Goal: Task Accomplishment & Management: Manage account settings

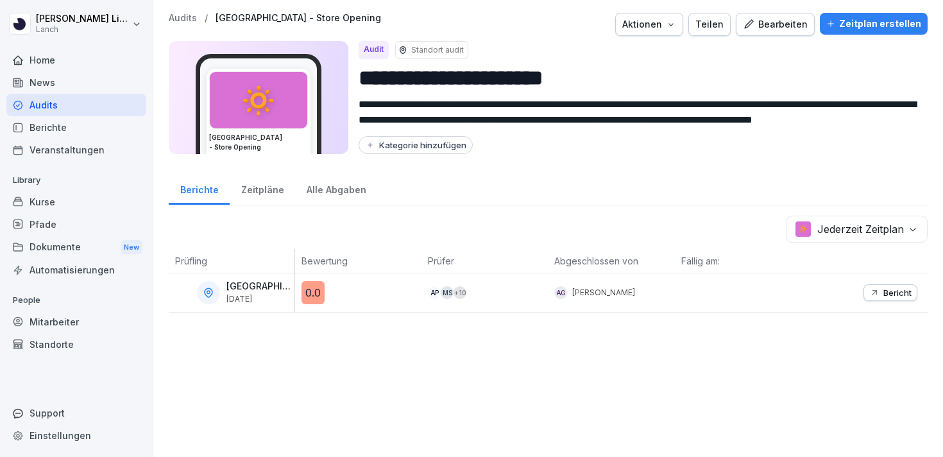
click at [46, 323] on div "Mitarbeiter" at bounding box center [76, 322] width 140 height 22
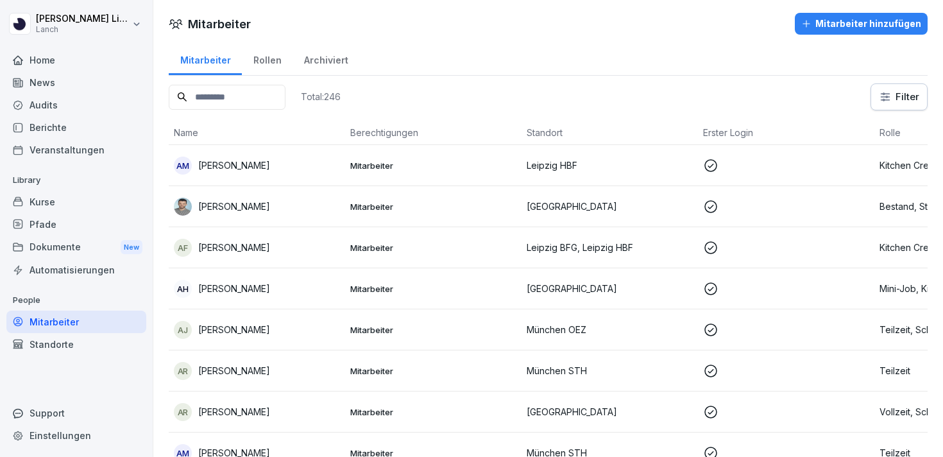
click at [83, 333] on div "Standorte" at bounding box center [76, 344] width 140 height 22
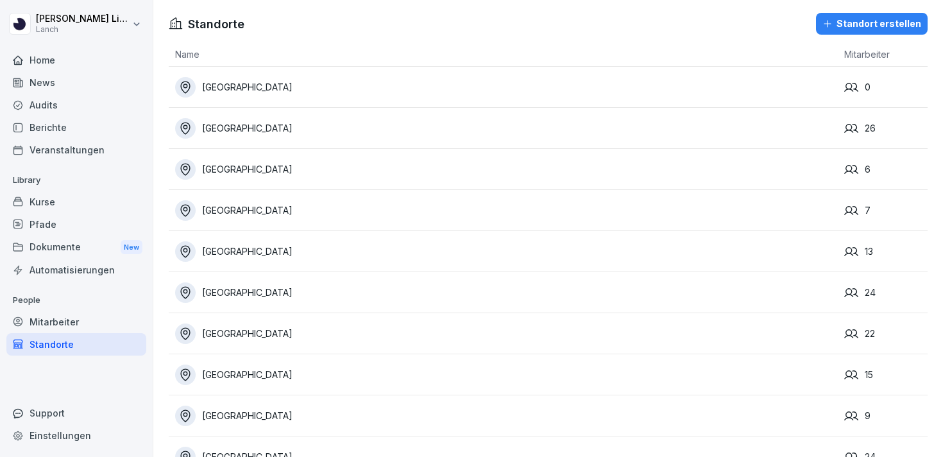
click at [245, 77] on div "[GEOGRAPHIC_DATA]" at bounding box center [506, 87] width 663 height 21
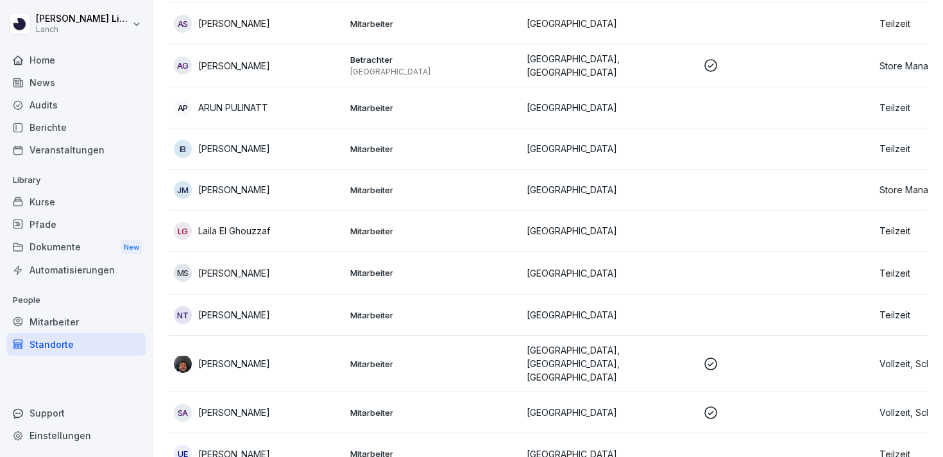
click at [264, 404] on div "SA Sharmin Akter" at bounding box center [257, 413] width 166 height 18
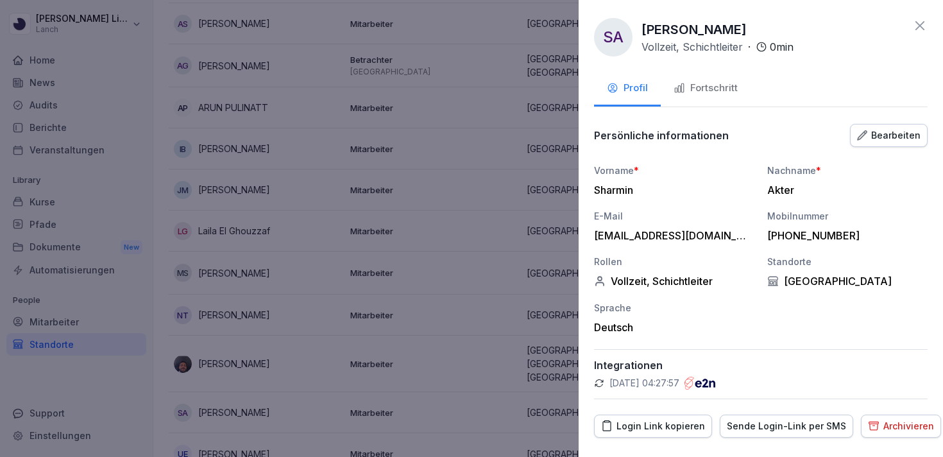
scroll to position [30, 0]
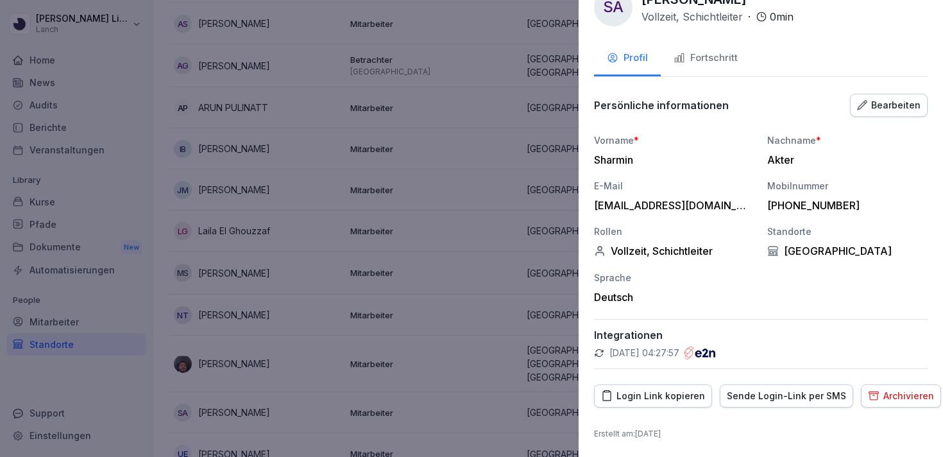
click at [398, 379] on div at bounding box center [471, 228] width 943 height 457
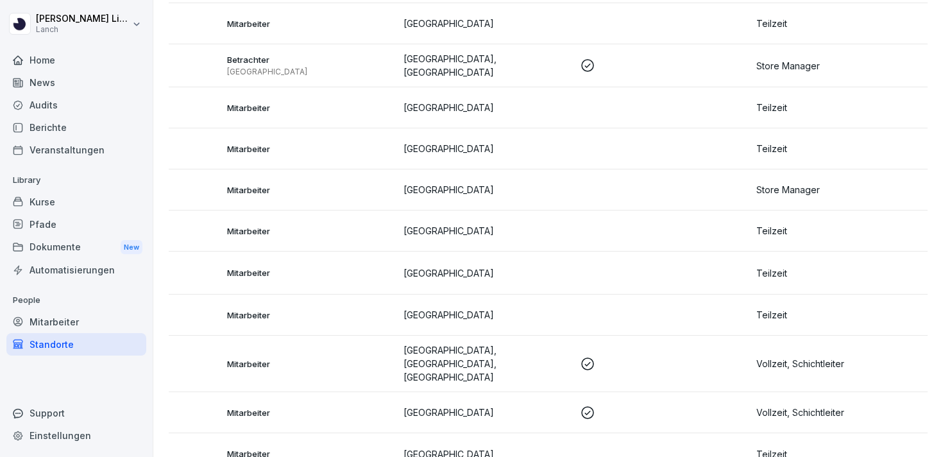
scroll to position [0, 0]
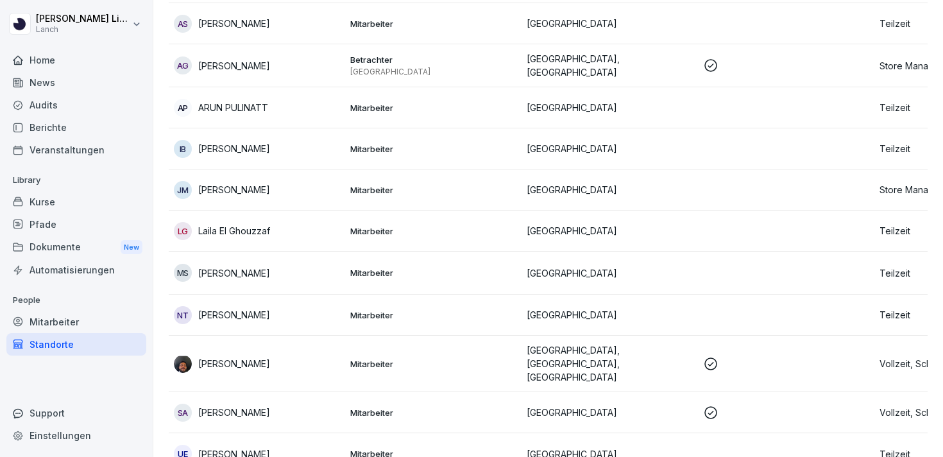
click at [373, 407] on p "Mitarbeiter" at bounding box center [433, 413] width 166 height 12
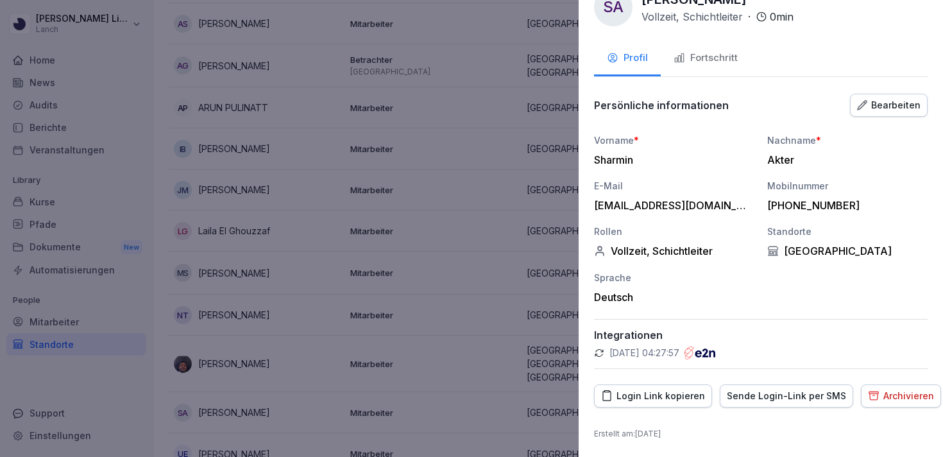
scroll to position [30, 0]
click at [769, 401] on div "Sende Login-Link per SMS" at bounding box center [786, 396] width 119 height 14
click at [462, 368] on div at bounding box center [471, 228] width 943 height 457
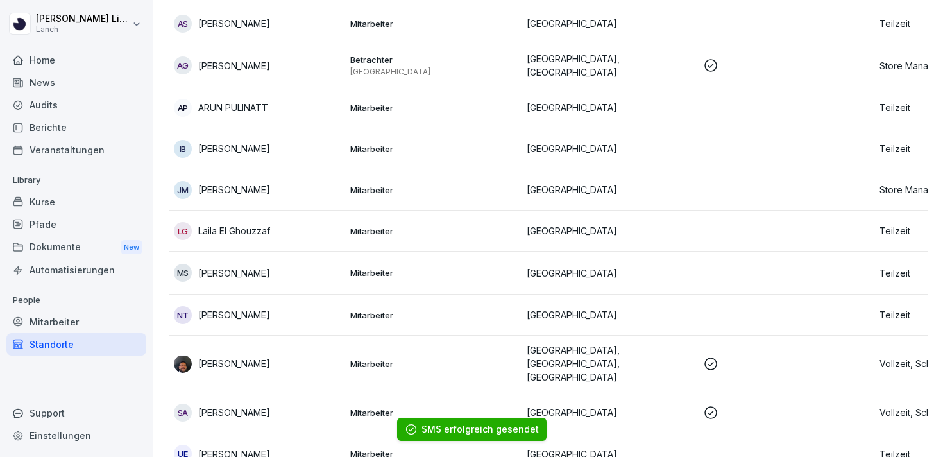
click at [577, 432] on ol "SMS erfolgreich gesendet" at bounding box center [471, 429] width 250 height 55
click at [561, 443] on ol "SMS erfolgreich gesendet" at bounding box center [471, 429] width 250 height 55
click at [262, 447] on p "[PERSON_NAME]" at bounding box center [234, 453] width 72 height 13
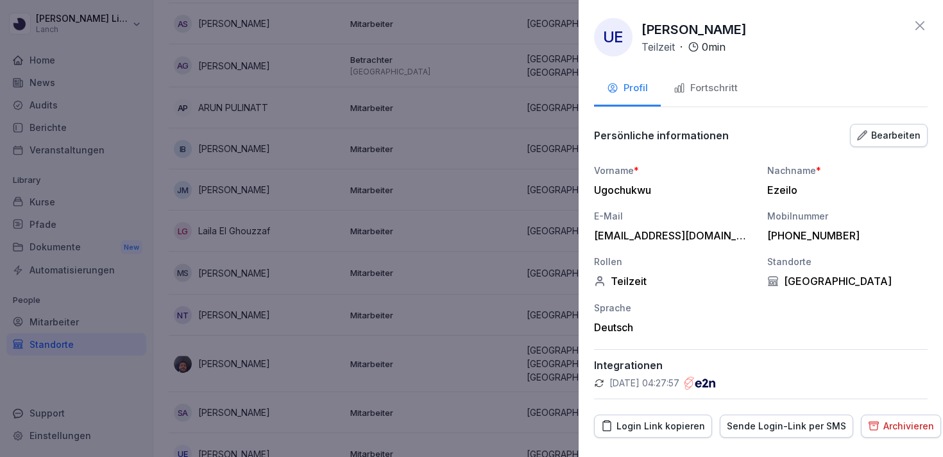
click at [760, 430] on div "Sende Login-Link per SMS" at bounding box center [786, 426] width 119 height 14
click at [445, 358] on div at bounding box center [471, 228] width 943 height 457
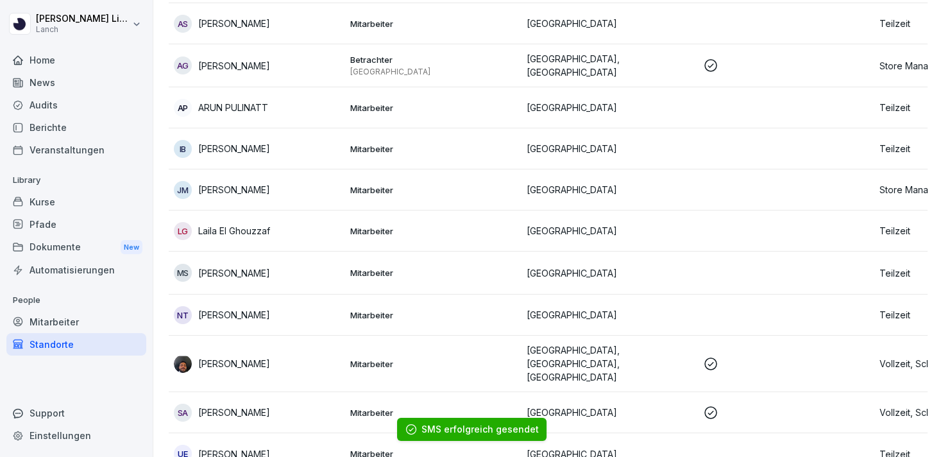
click at [545, 308] on p "[GEOGRAPHIC_DATA]" at bounding box center [610, 314] width 166 height 13
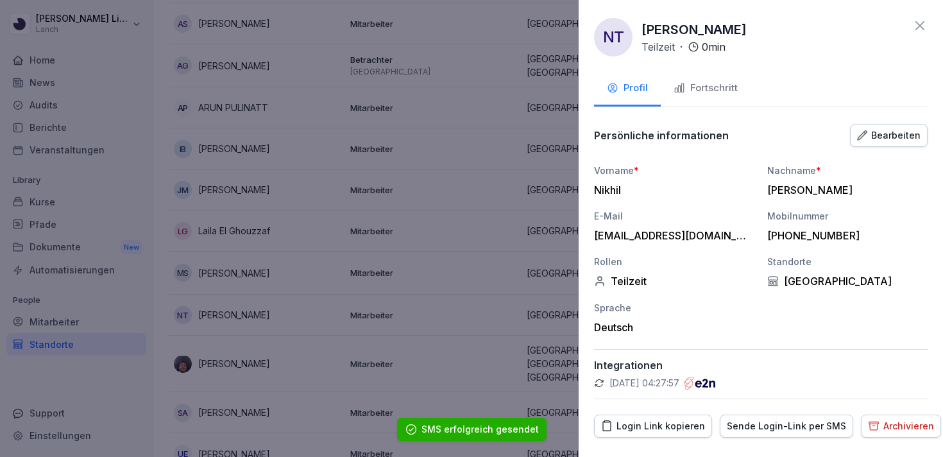
click at [756, 422] on div "Sende Login-Link per SMS" at bounding box center [786, 426] width 119 height 14
click at [519, 272] on div at bounding box center [471, 228] width 943 height 457
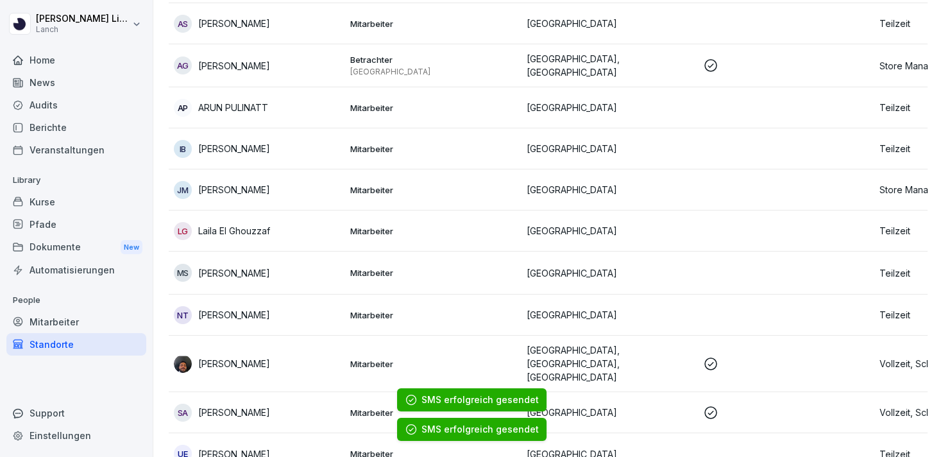
click at [545, 266] on p "[GEOGRAPHIC_DATA]" at bounding box center [610, 272] width 166 height 13
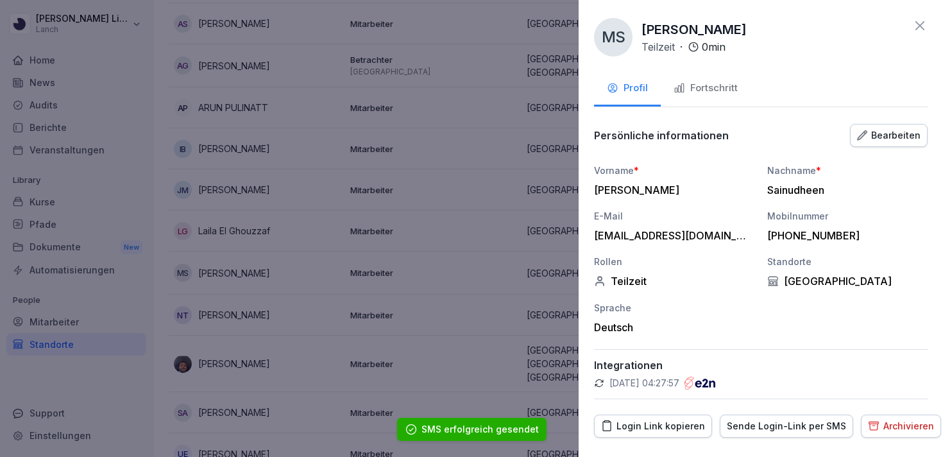
click at [756, 419] on div "Sende Login-Link per SMS" at bounding box center [786, 426] width 119 height 14
click at [520, 247] on div at bounding box center [471, 228] width 943 height 457
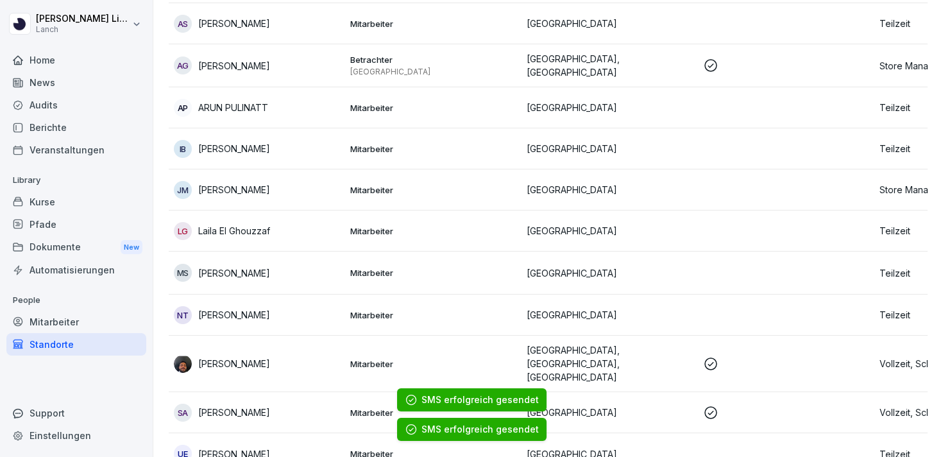
click at [543, 228] on p "[GEOGRAPHIC_DATA]" at bounding box center [610, 230] width 166 height 13
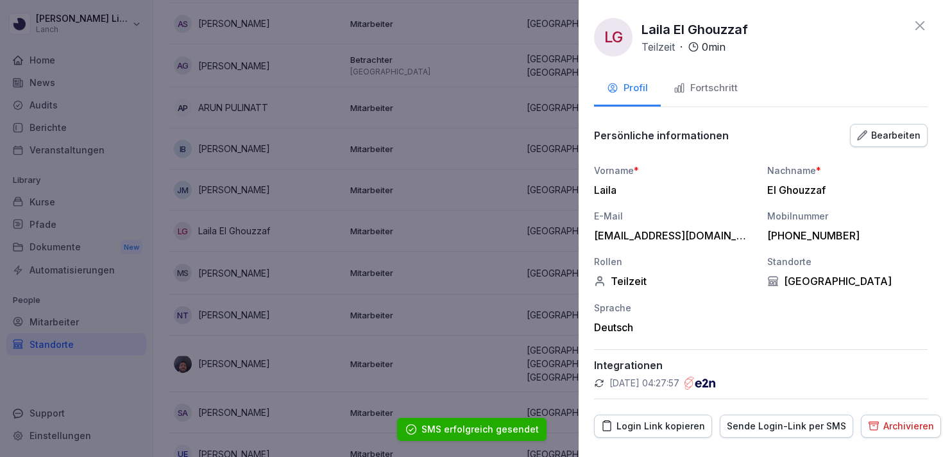
click at [750, 434] on button "Sende Login-Link per SMS" at bounding box center [786, 425] width 133 height 23
click at [525, 261] on div at bounding box center [471, 228] width 943 height 457
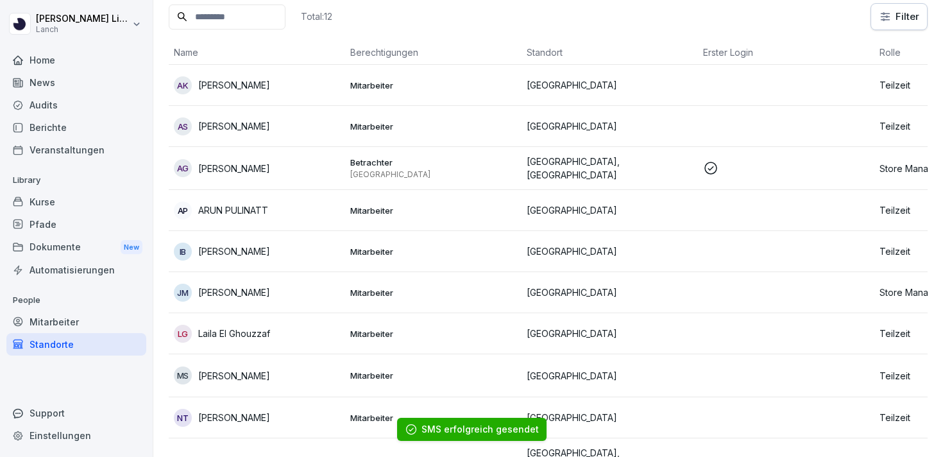
scroll to position [94, 0]
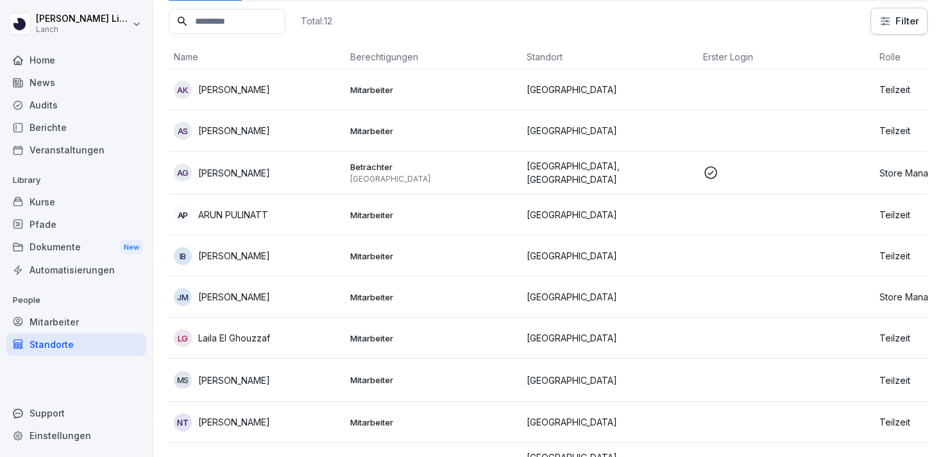
click at [540, 241] on td "[GEOGRAPHIC_DATA]" at bounding box center [610, 255] width 176 height 41
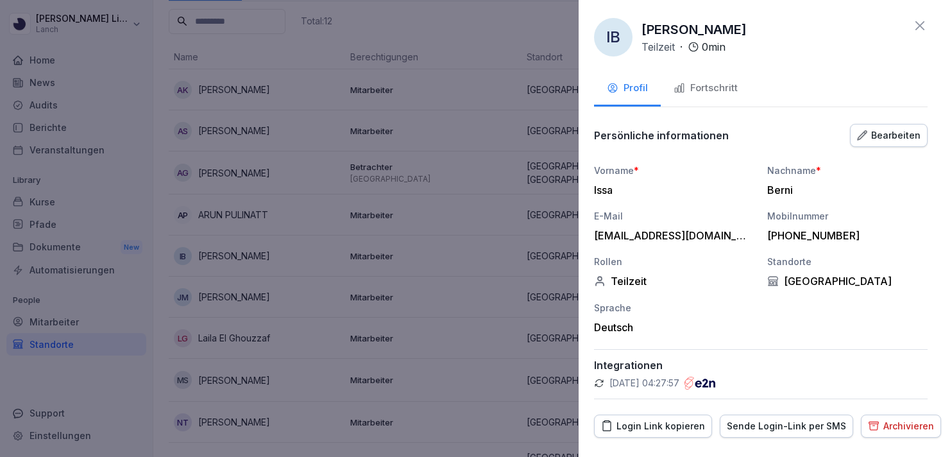
click at [800, 436] on button "Sende Login-Link per SMS" at bounding box center [786, 425] width 133 height 23
click at [538, 275] on div at bounding box center [471, 228] width 943 height 457
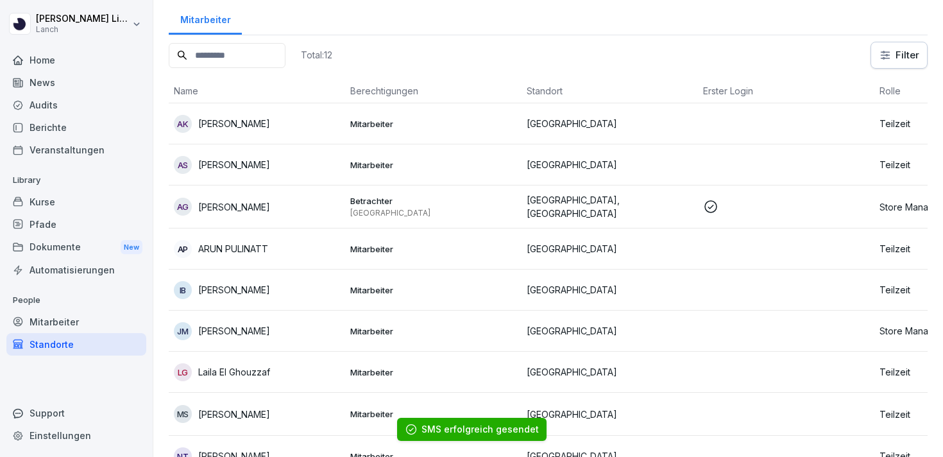
scroll to position [58, 0]
click at [549, 243] on p "[GEOGRAPHIC_DATA]" at bounding box center [610, 249] width 166 height 13
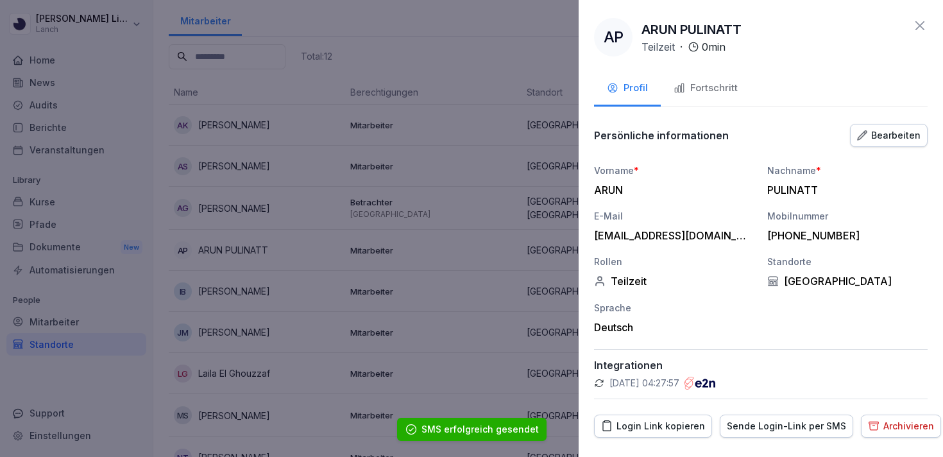
click at [753, 421] on div "Sende Login-Link per SMS" at bounding box center [786, 426] width 119 height 14
click at [416, 247] on div at bounding box center [471, 228] width 943 height 457
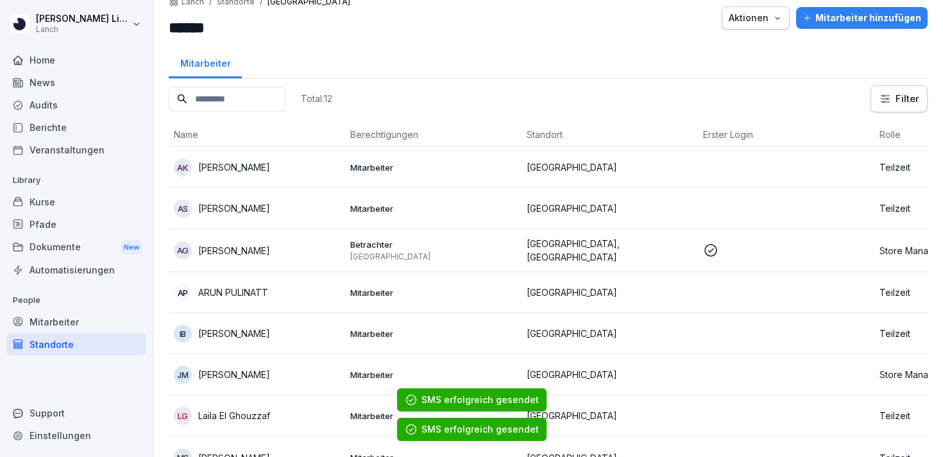
scroll to position [3, 0]
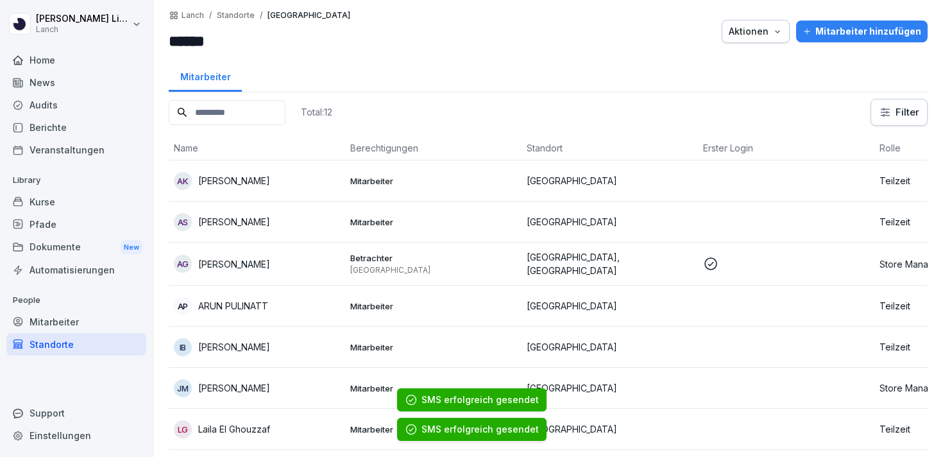
click at [545, 222] on p "[GEOGRAPHIC_DATA]" at bounding box center [610, 221] width 166 height 13
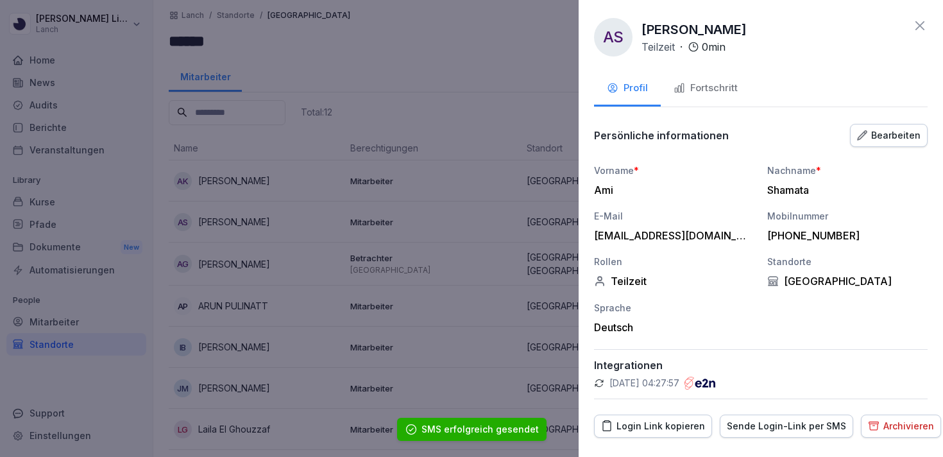
click at [770, 438] on div "AS Ami Shamata Teilzeit · 0 min Profil Fortschritt Persönliche informationen Be…" at bounding box center [761, 228] width 364 height 457
click at [771, 431] on div "Sende Login-Link per SMS" at bounding box center [786, 426] width 119 height 14
click at [501, 266] on div at bounding box center [471, 228] width 943 height 457
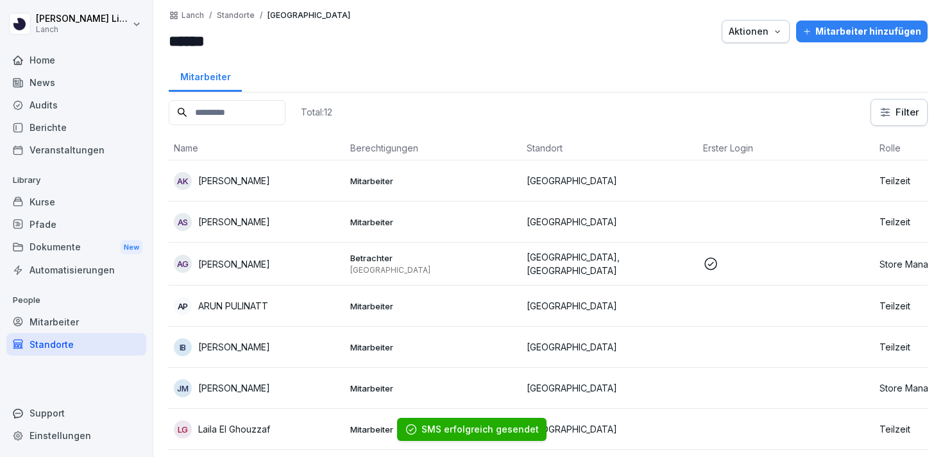
click at [545, 181] on p "[GEOGRAPHIC_DATA]" at bounding box center [610, 180] width 166 height 13
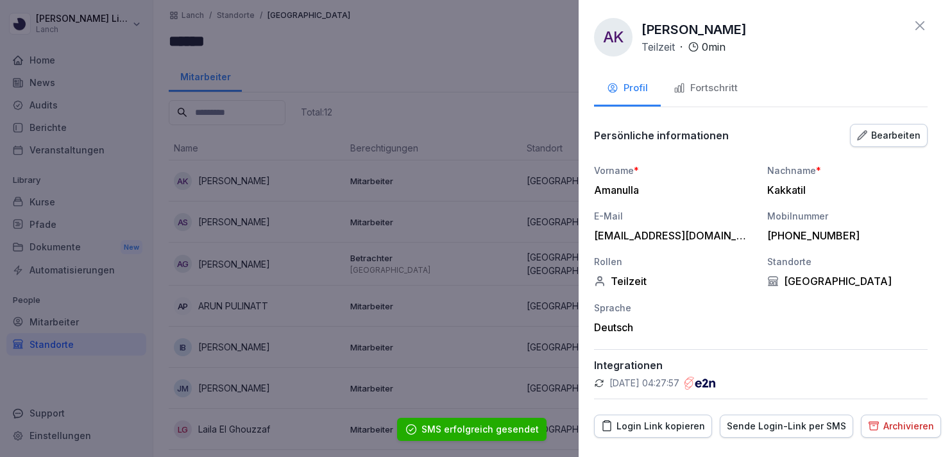
click at [756, 419] on div "Sende Login-Link per SMS" at bounding box center [786, 426] width 119 height 14
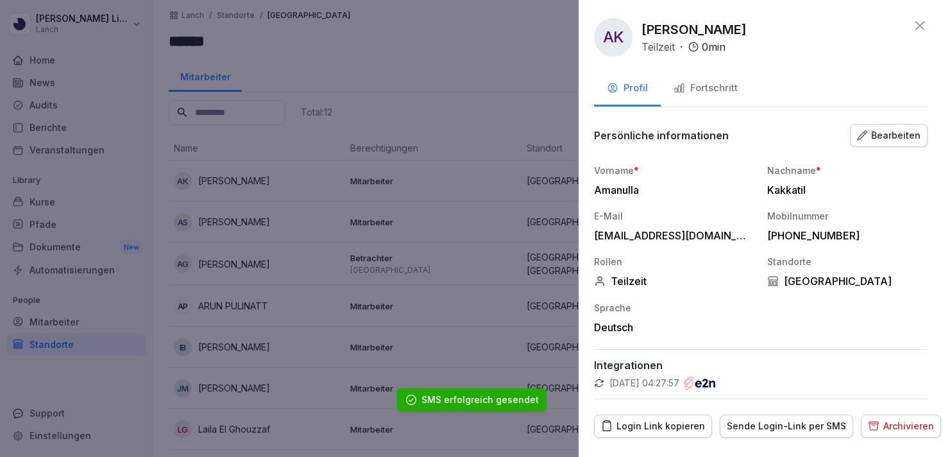
click at [488, 266] on div at bounding box center [471, 228] width 943 height 457
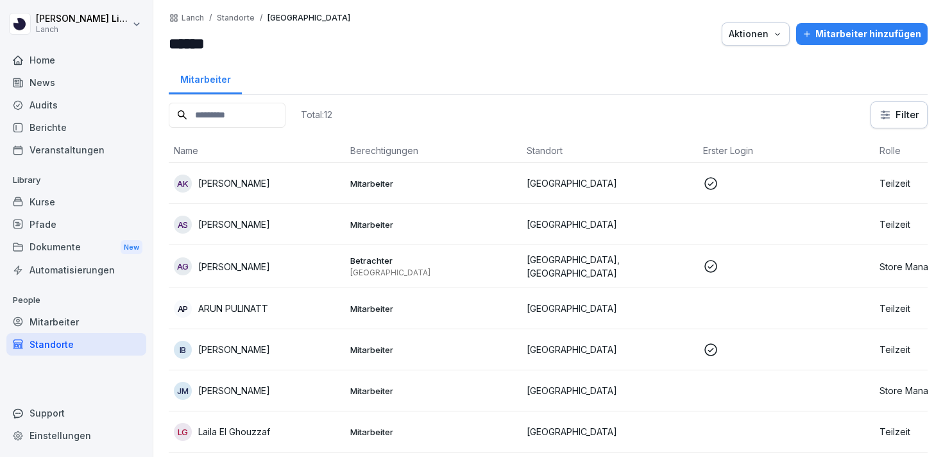
scroll to position [201, 0]
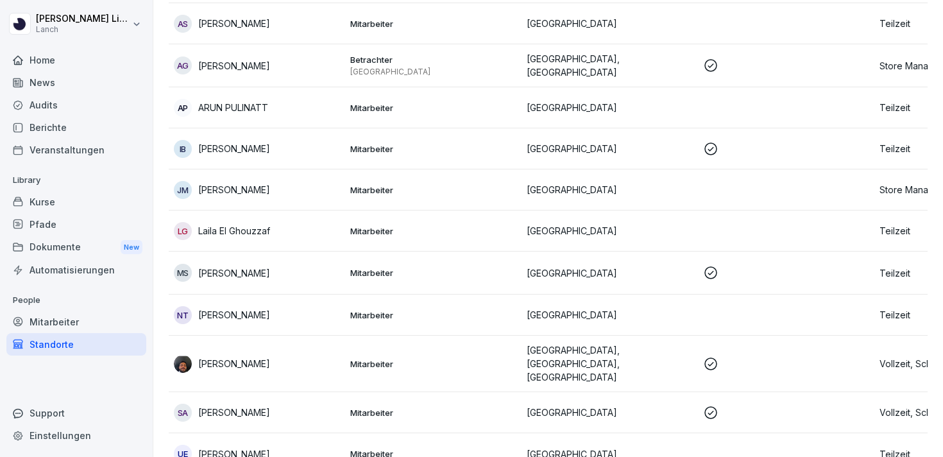
click at [58, 196] on div "Kurse" at bounding box center [76, 202] width 140 height 22
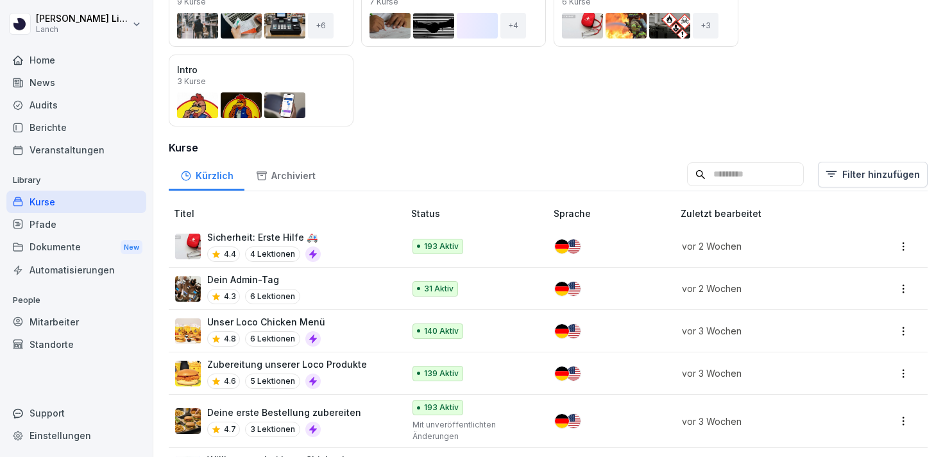
scroll to position [206, 0]
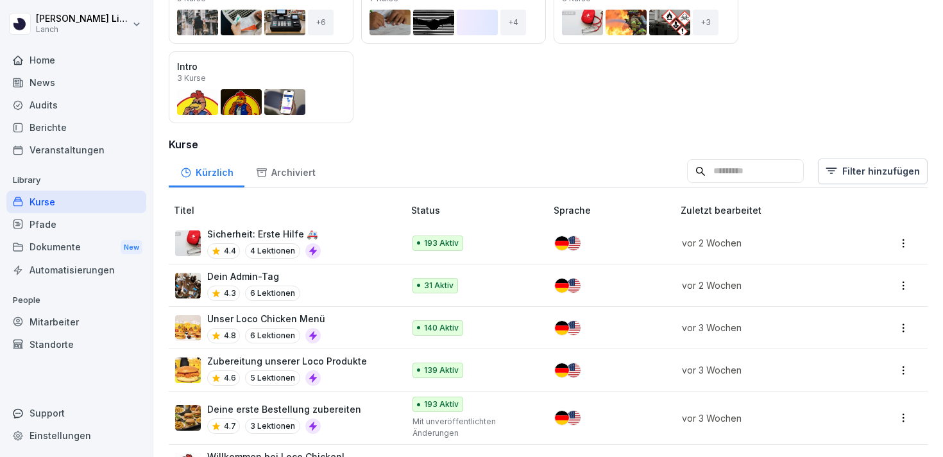
click at [85, 216] on div "Pfade" at bounding box center [76, 224] width 140 height 22
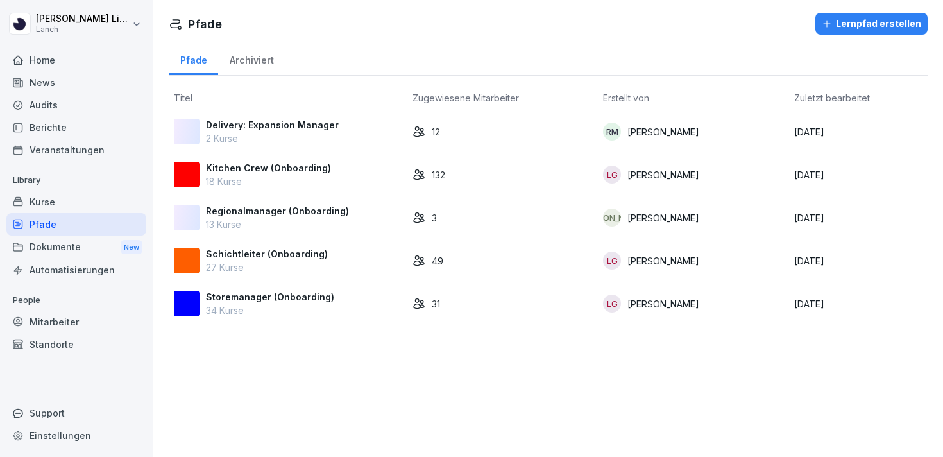
click at [256, 167] on p "Kitchen Crew (Onboarding)" at bounding box center [268, 167] width 125 height 13
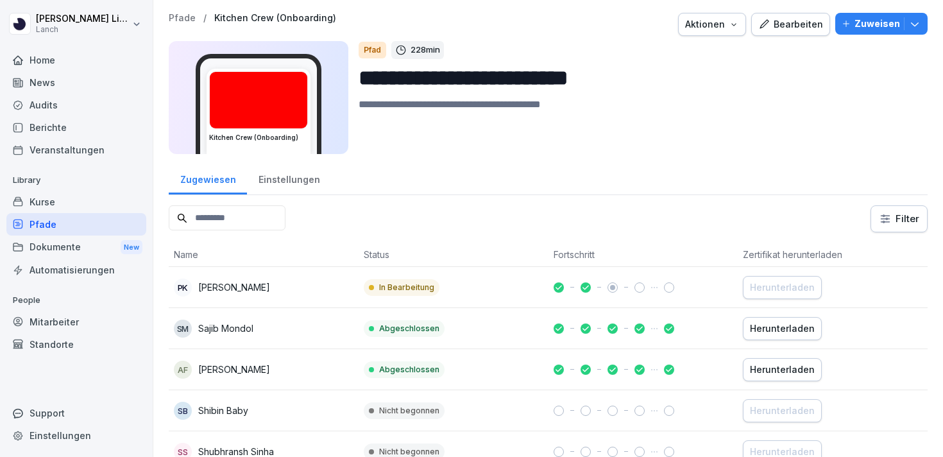
click at [800, 24] on div "Bearbeiten" at bounding box center [790, 24] width 65 height 14
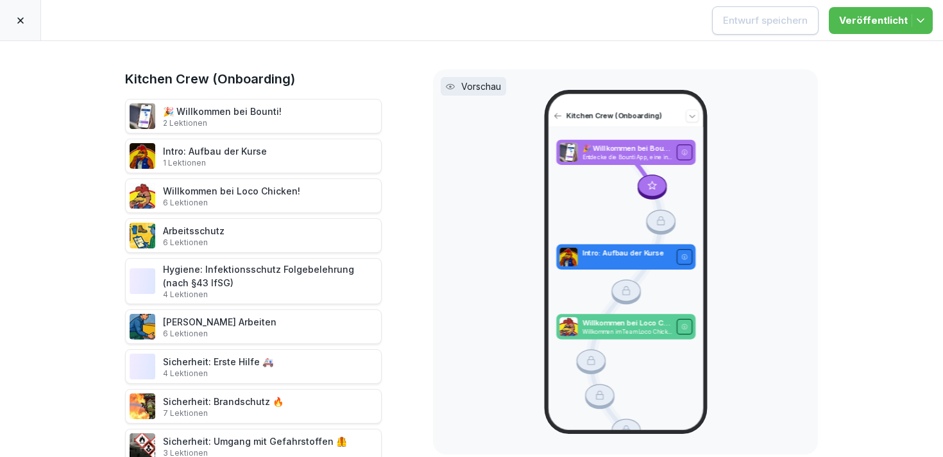
click at [11, 19] on div at bounding box center [20, 20] width 41 height 40
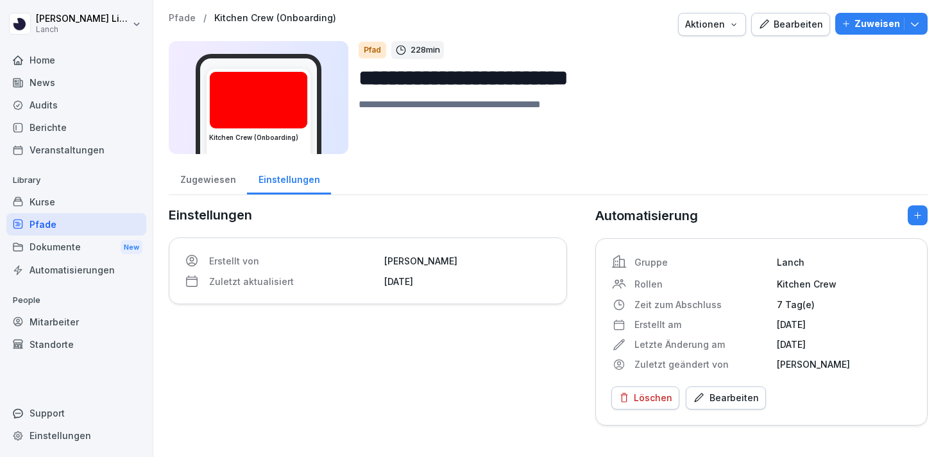
click at [916, 20] on icon "button" at bounding box center [914, 23] width 13 height 13
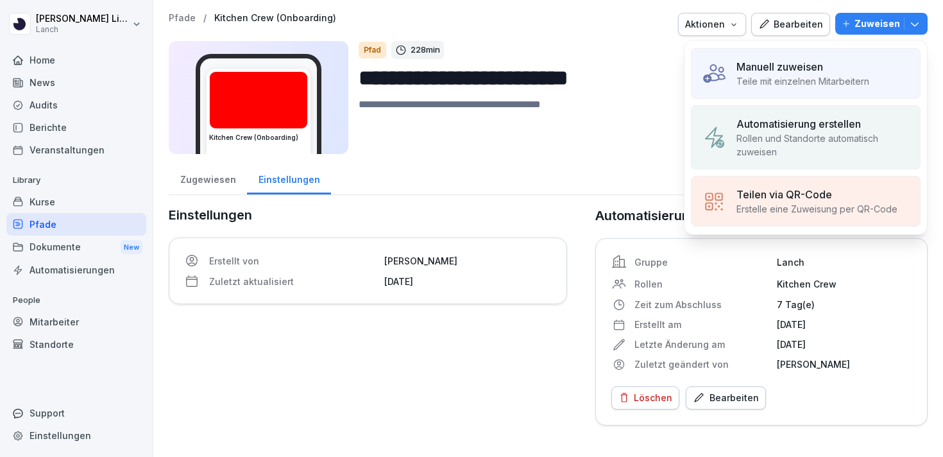
click at [756, 65] on p "Manuell zuweisen" at bounding box center [780, 66] width 87 height 15
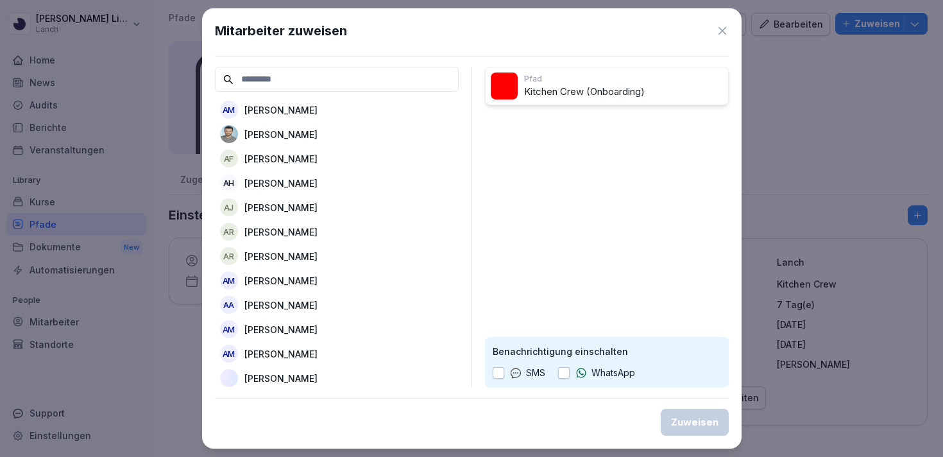
click at [722, 33] on icon at bounding box center [722, 30] width 13 height 13
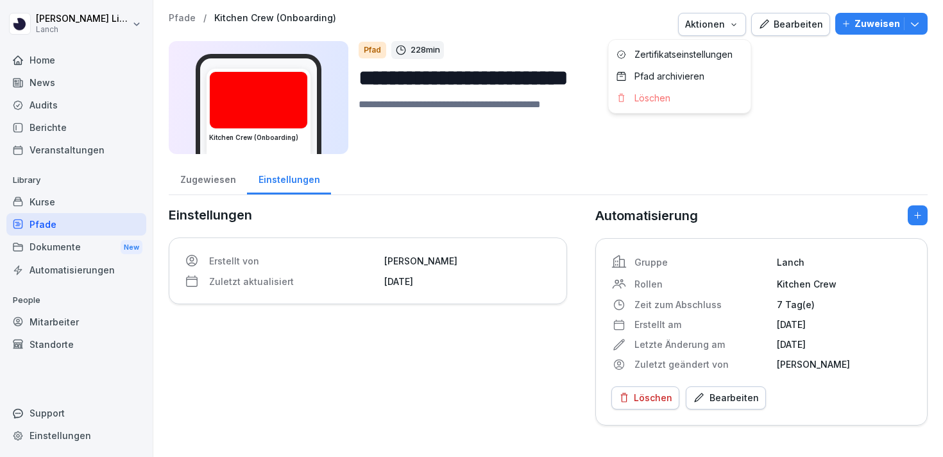
click at [724, 28] on div "Aktionen" at bounding box center [712, 24] width 54 height 14
click at [480, 23] on html "**********" at bounding box center [471, 228] width 943 height 457
click at [57, 343] on div "Standorte" at bounding box center [76, 344] width 140 height 22
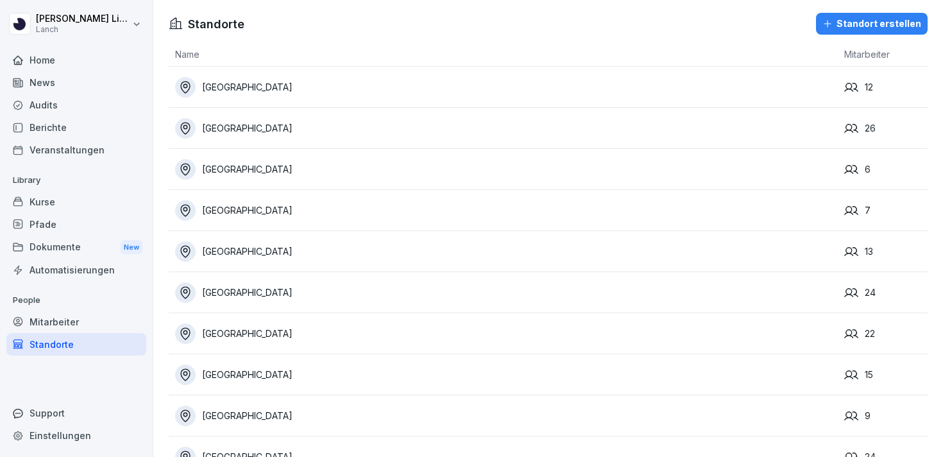
click at [259, 95] on div "[GEOGRAPHIC_DATA]" at bounding box center [506, 87] width 663 height 21
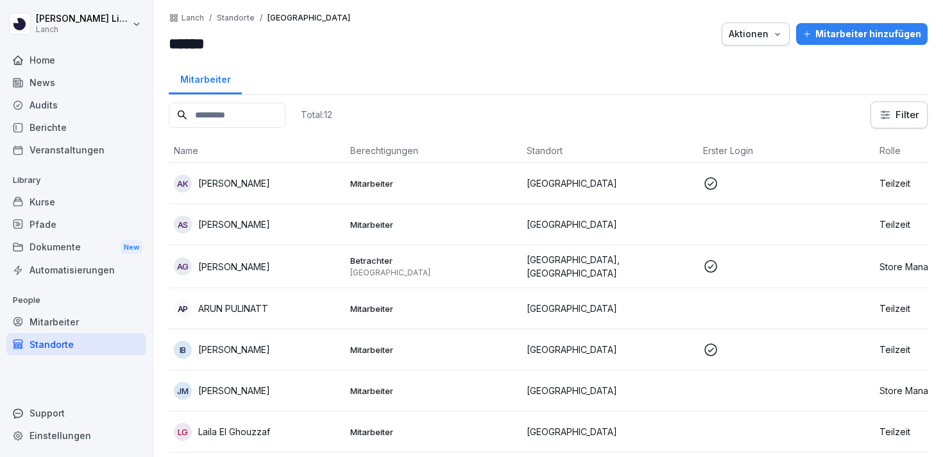
click at [261, 389] on p "[PERSON_NAME]" at bounding box center [234, 390] width 72 height 13
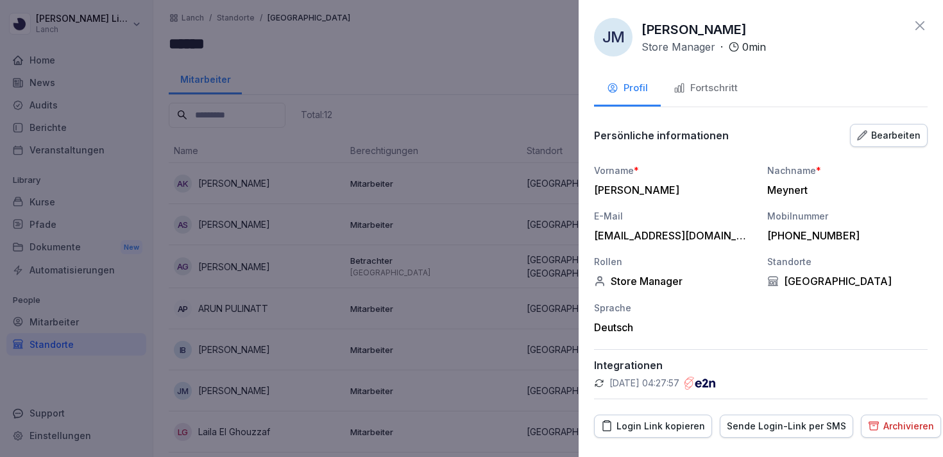
click at [271, 285] on div at bounding box center [471, 228] width 943 height 457
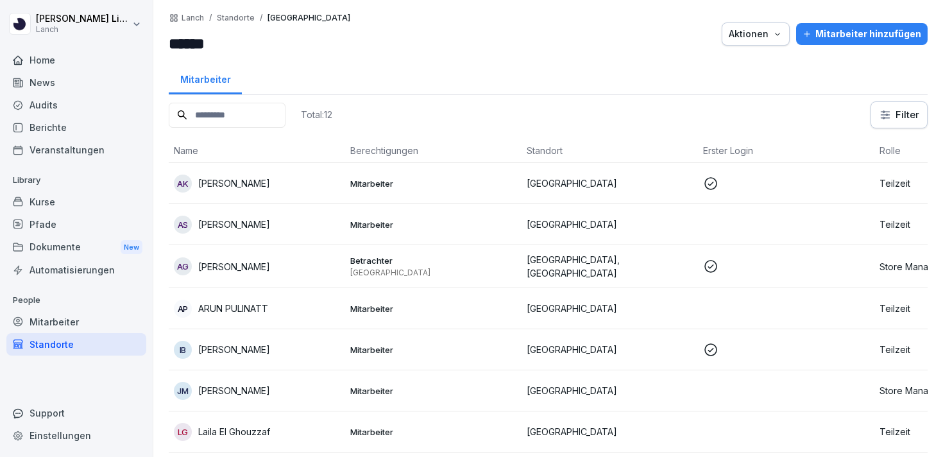
click at [227, 209] on td "AS Ami Shamata" at bounding box center [257, 224] width 176 height 41
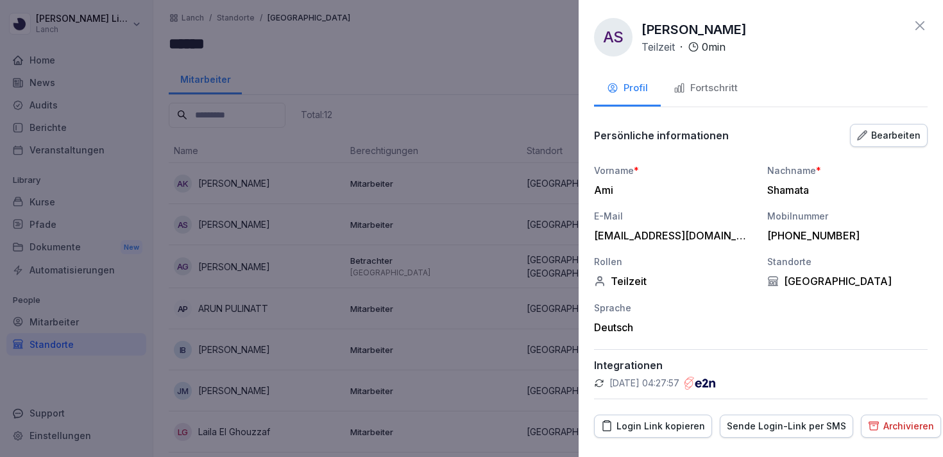
click at [703, 88] on div "Fortschritt" at bounding box center [706, 88] width 64 height 15
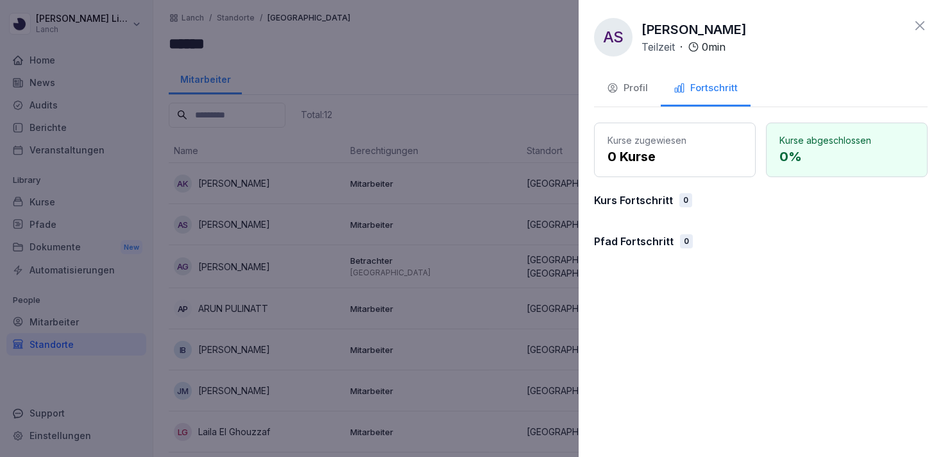
click at [915, 26] on icon at bounding box center [919, 25] width 15 height 15
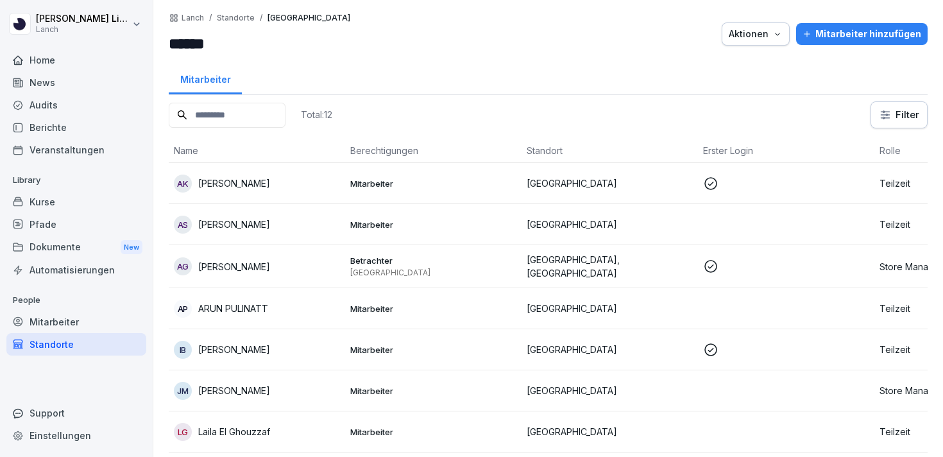
click at [355, 187] on p "Mitarbeiter" at bounding box center [433, 184] width 166 height 12
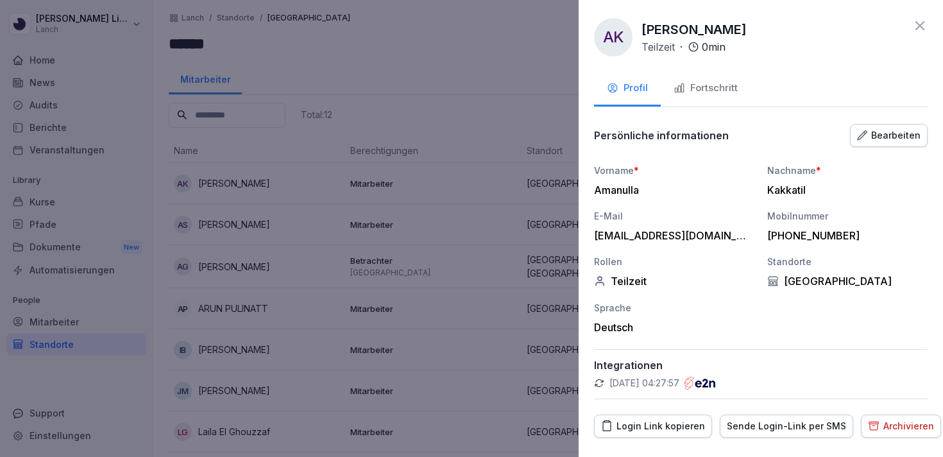
click at [700, 89] on div "Fortschritt" at bounding box center [706, 88] width 64 height 15
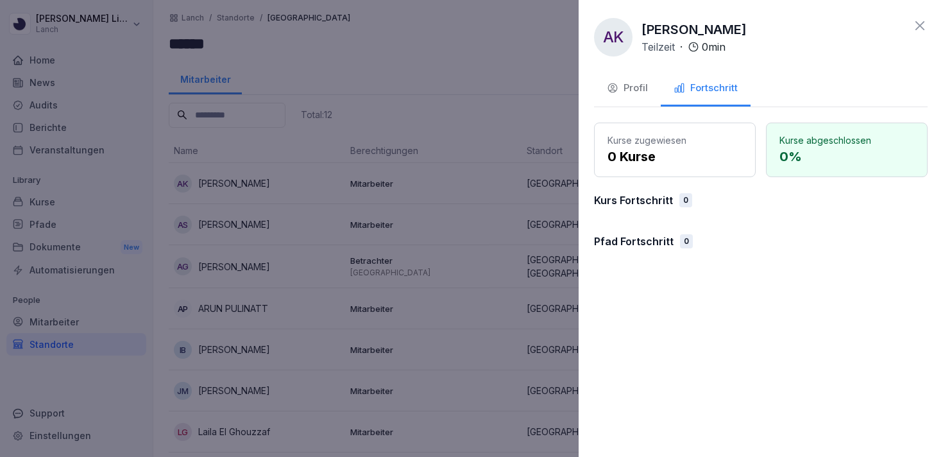
click at [918, 29] on icon at bounding box center [919, 25] width 15 height 15
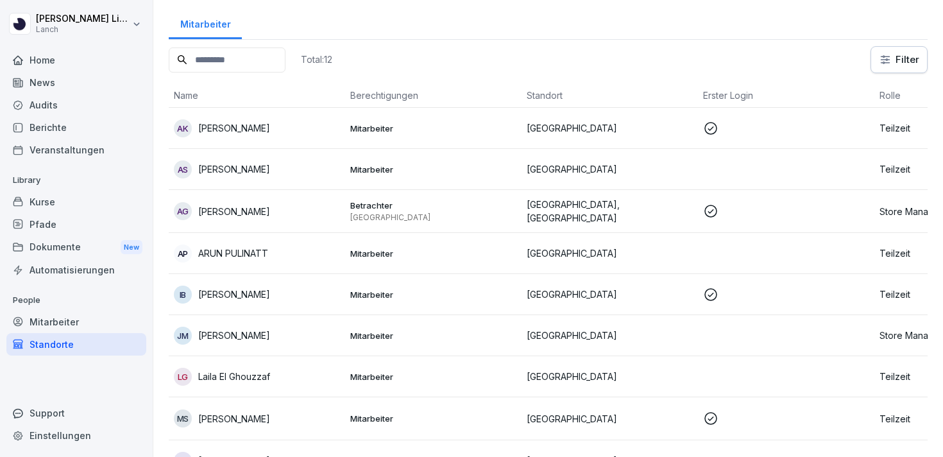
scroll to position [67, 0]
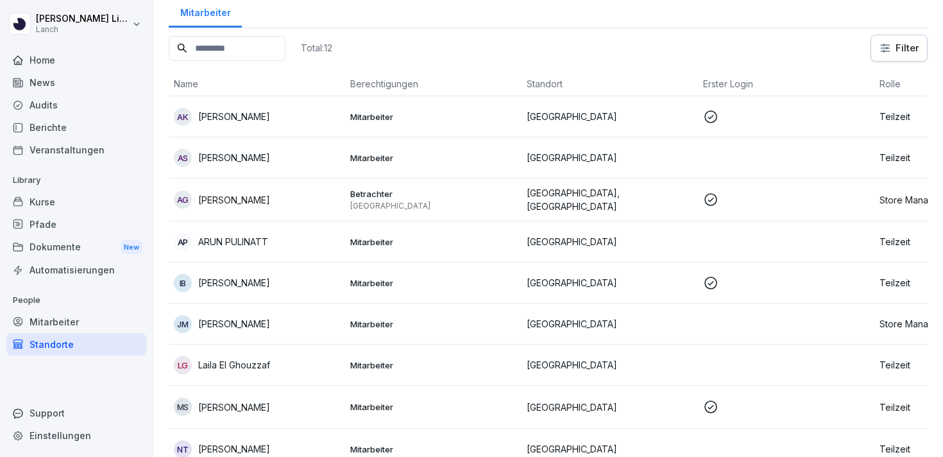
click at [320, 113] on div "AK Amanulla Kakkatil" at bounding box center [257, 117] width 166 height 18
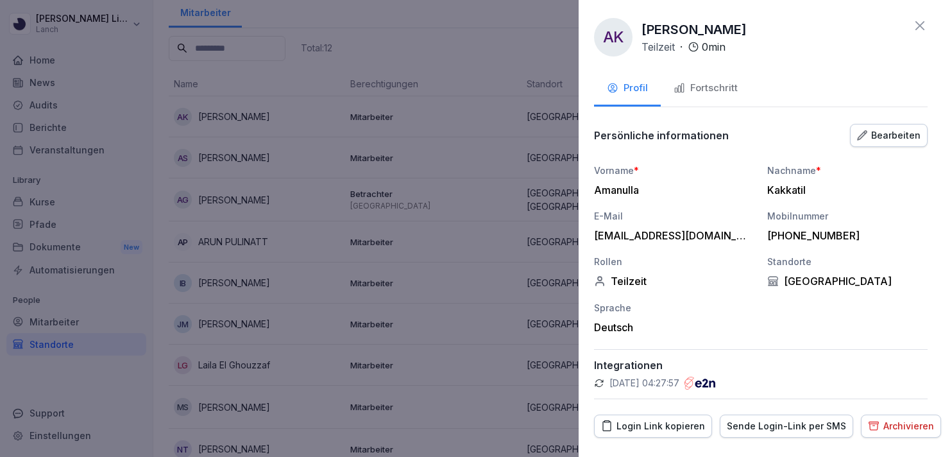
click at [887, 139] on div "Bearbeiten" at bounding box center [889, 135] width 64 height 14
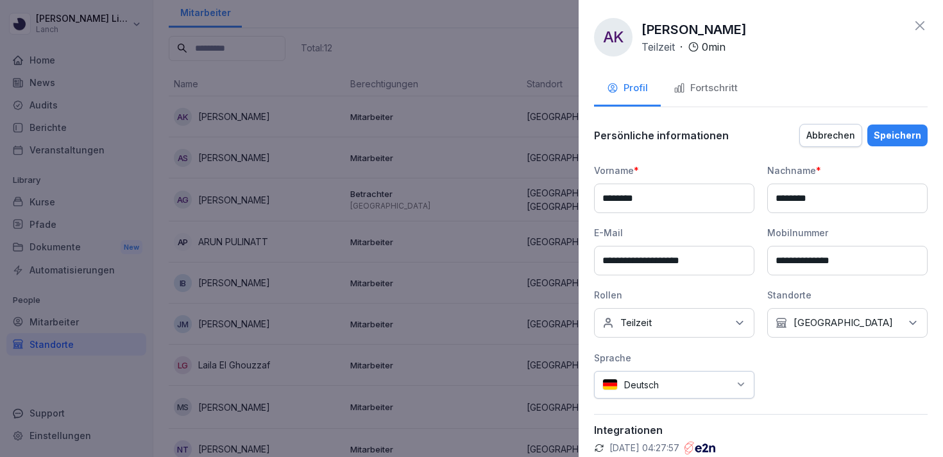
scroll to position [37, 0]
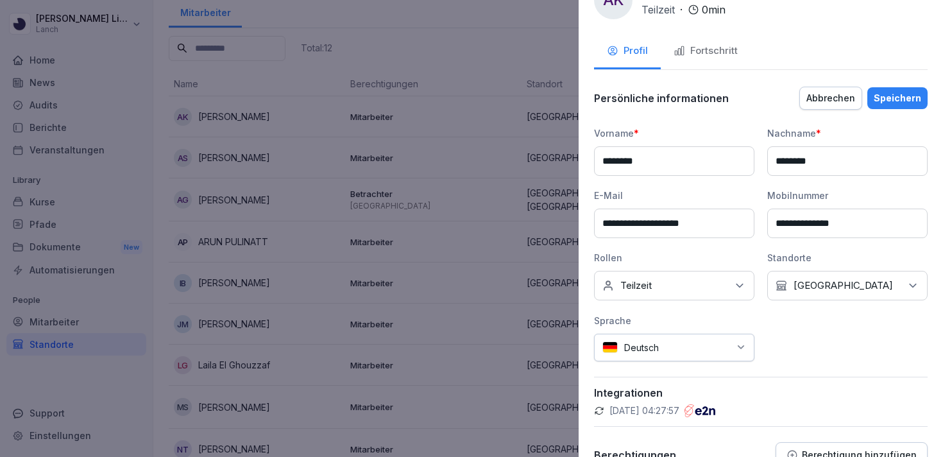
click at [710, 282] on div "Keine Rollen Teilzeit" at bounding box center [674, 286] width 160 height 30
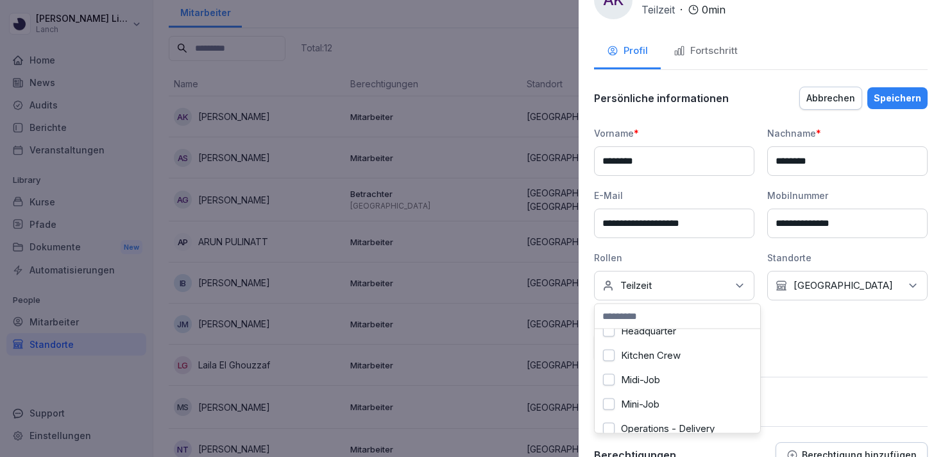
scroll to position [41, 0]
click at [700, 355] on div "Kitchen Crew" at bounding box center [677, 352] width 159 height 24
click at [841, 344] on div "**********" at bounding box center [761, 243] width 334 height 235
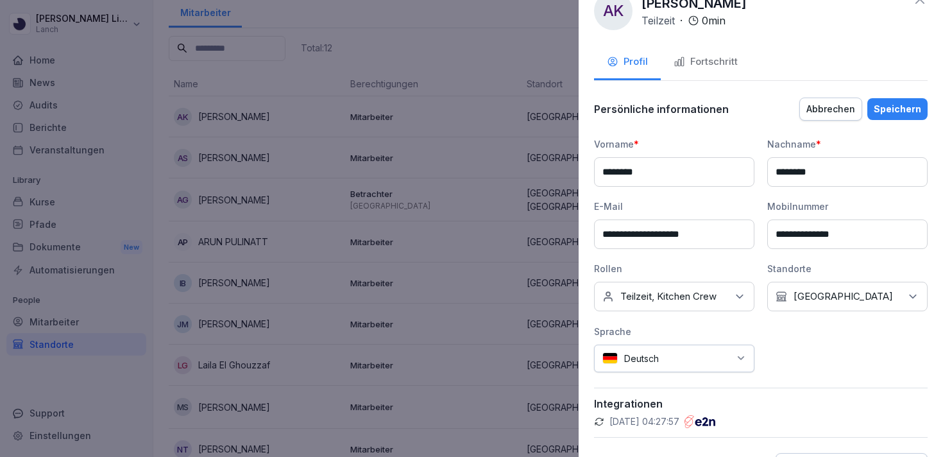
scroll to position [0, 0]
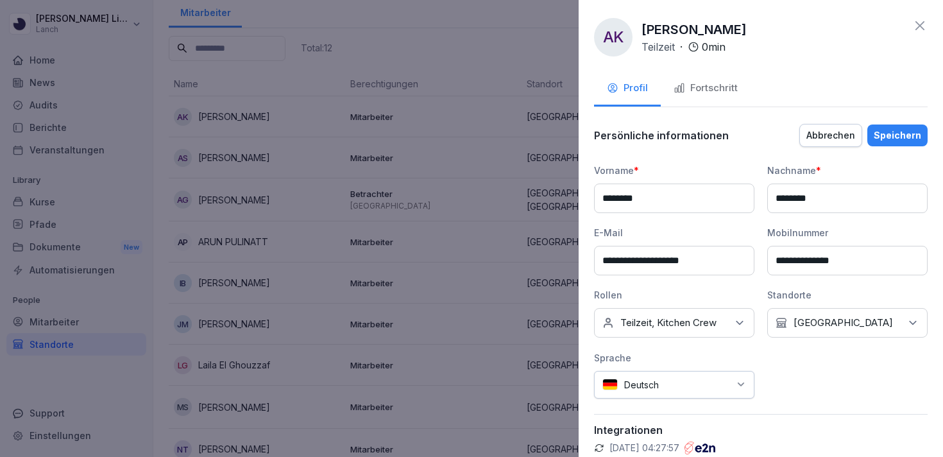
click at [897, 143] on button "Speichern" at bounding box center [897, 135] width 60 height 22
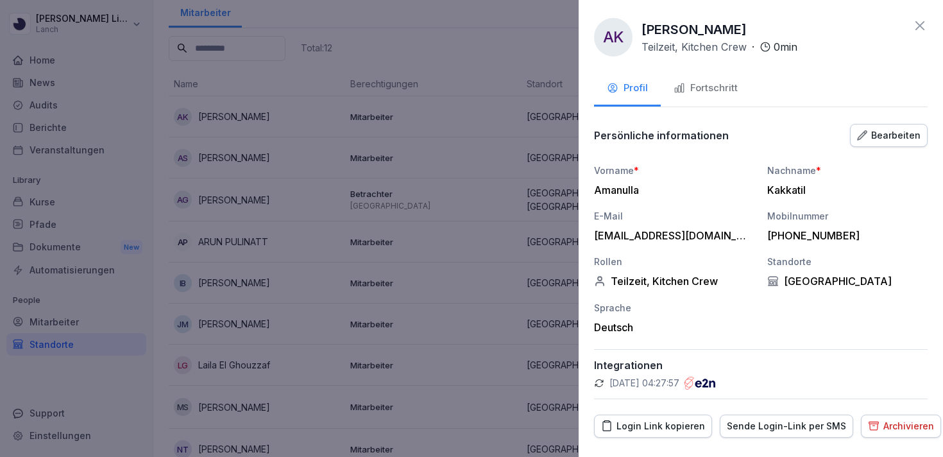
click at [921, 24] on icon at bounding box center [920, 25] width 9 height 9
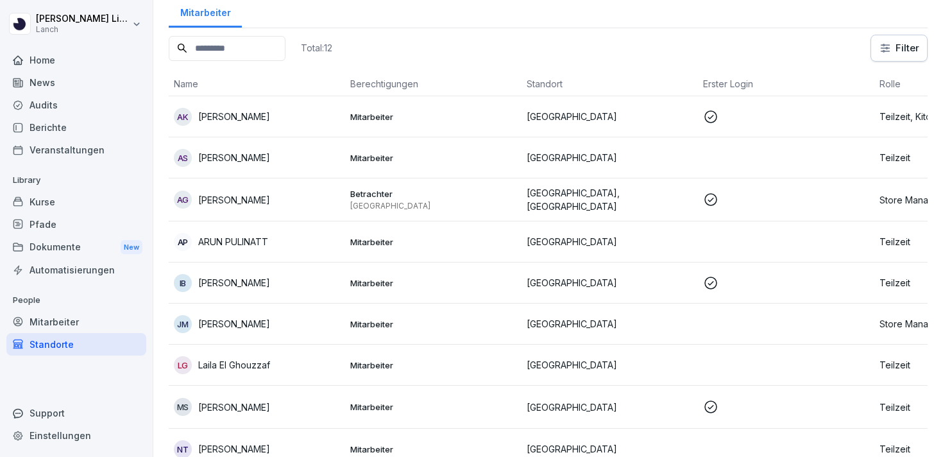
click at [393, 160] on p "Mitarbeiter" at bounding box center [433, 158] width 166 height 12
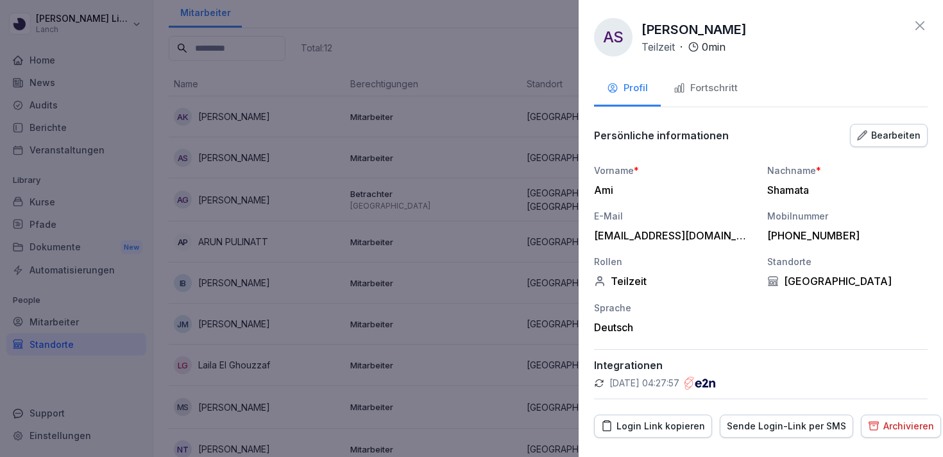
click at [883, 127] on button "Bearbeiten" at bounding box center [889, 135] width 78 height 23
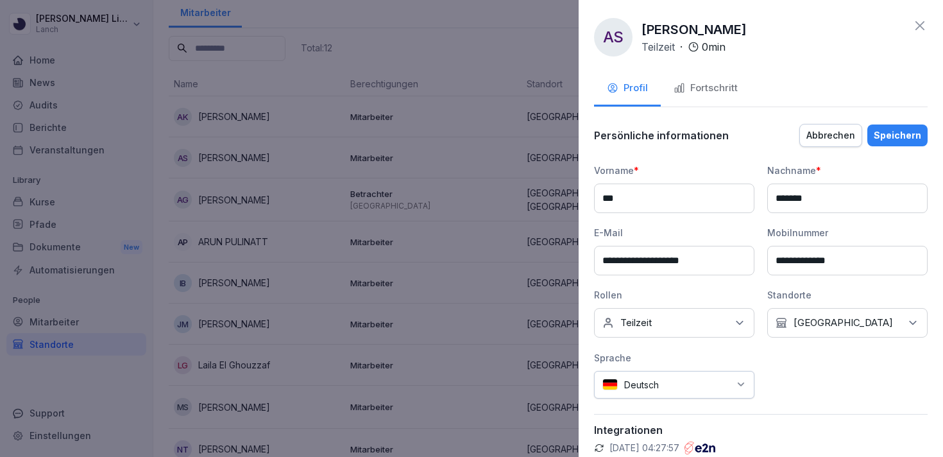
click at [714, 325] on div "Keine Rollen Teilzeit" at bounding box center [674, 323] width 160 height 30
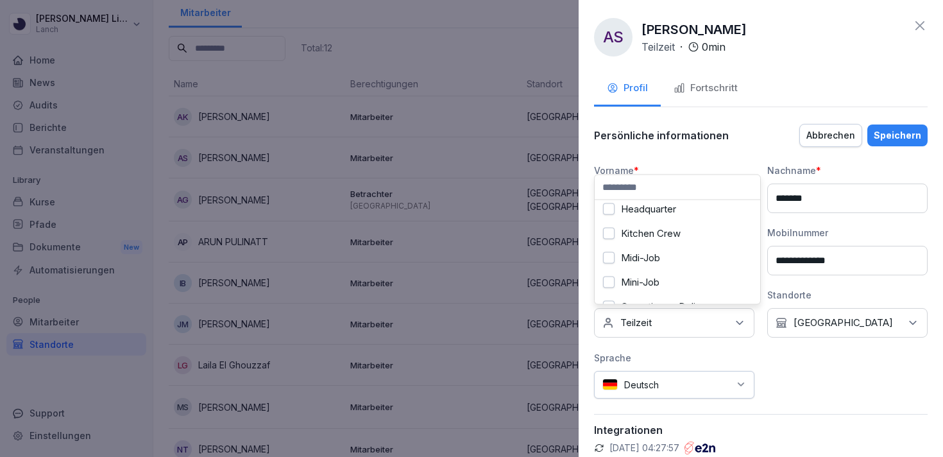
scroll to position [32, 0]
click at [688, 248] on div "Midi-Job" at bounding box center [677, 256] width 159 height 24
click at [688, 246] on div "Midi-Job" at bounding box center [677, 256] width 159 height 24
click at [688, 229] on div "Kitchen Crew" at bounding box center [677, 232] width 159 height 24
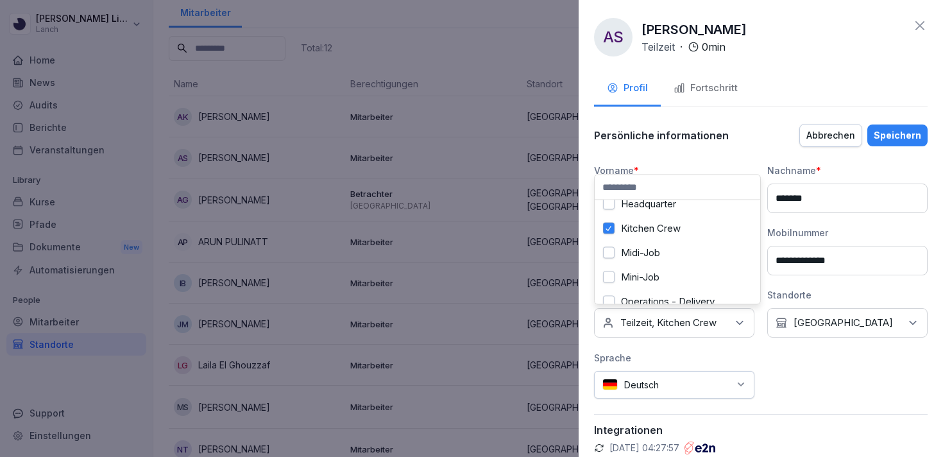
scroll to position [0, 0]
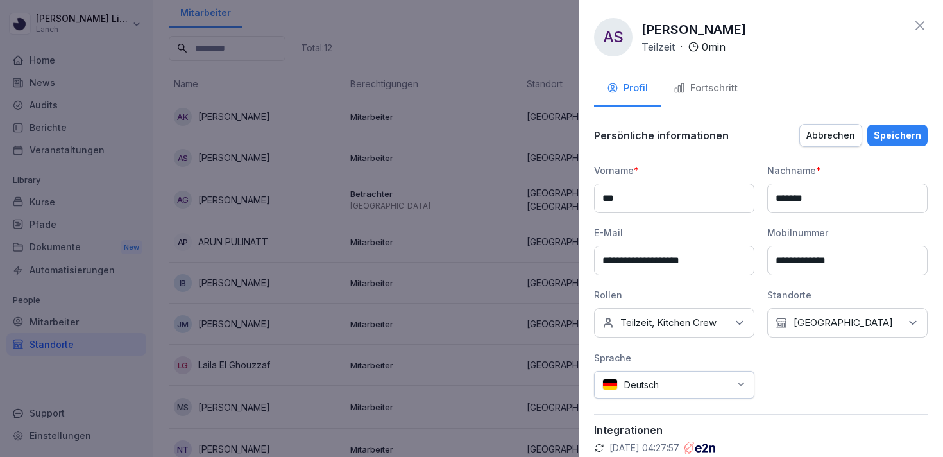
click at [912, 135] on div "Speichern" at bounding box center [897, 135] width 47 height 14
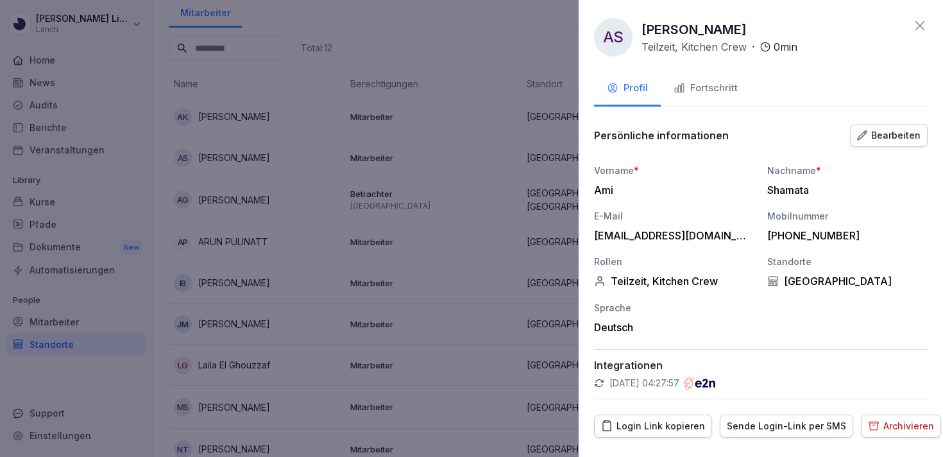
click at [926, 31] on icon at bounding box center [919, 25] width 15 height 15
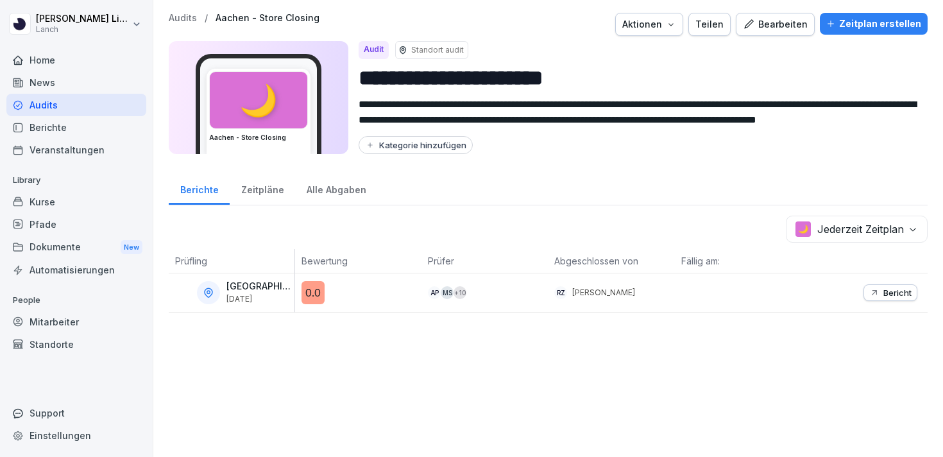
click at [64, 330] on div "Mitarbeiter" at bounding box center [76, 322] width 140 height 22
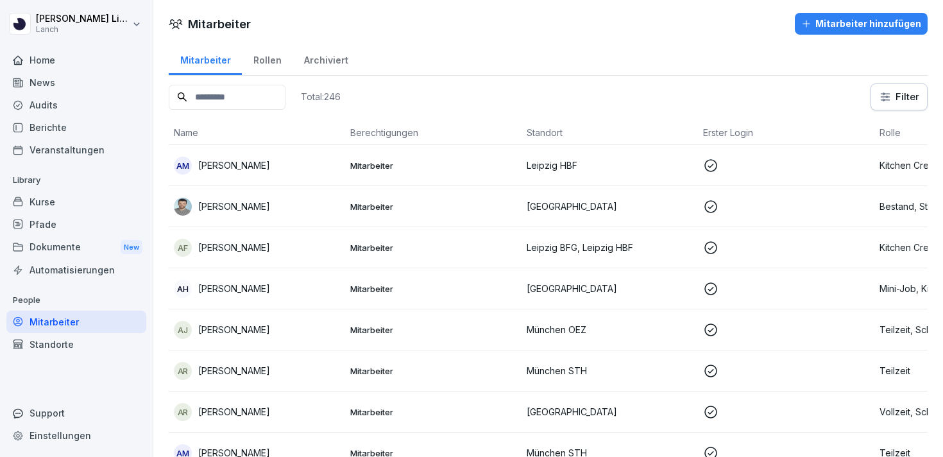
click at [90, 352] on div "Standorte" at bounding box center [76, 344] width 140 height 22
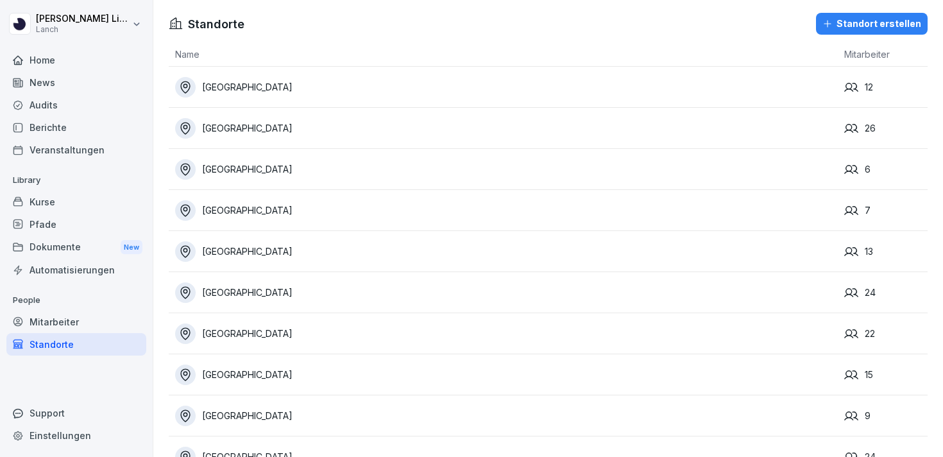
click at [210, 81] on div "Aachen" at bounding box center [506, 87] width 663 height 21
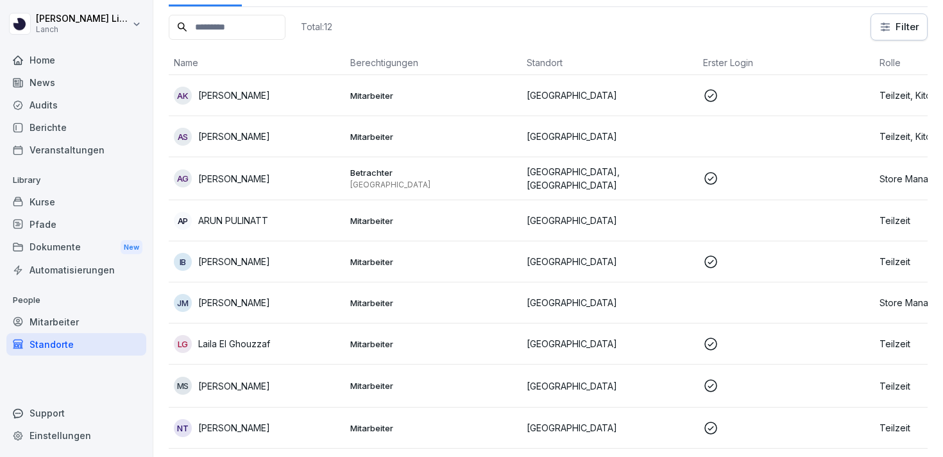
click at [339, 216] on div "AP ARUN PULINATT" at bounding box center [257, 221] width 166 height 18
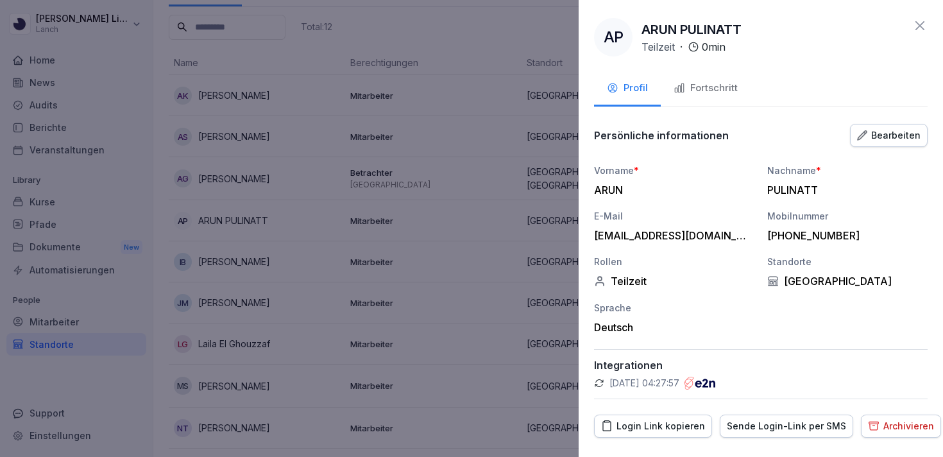
click at [923, 137] on button "Bearbeiten" at bounding box center [889, 135] width 78 height 23
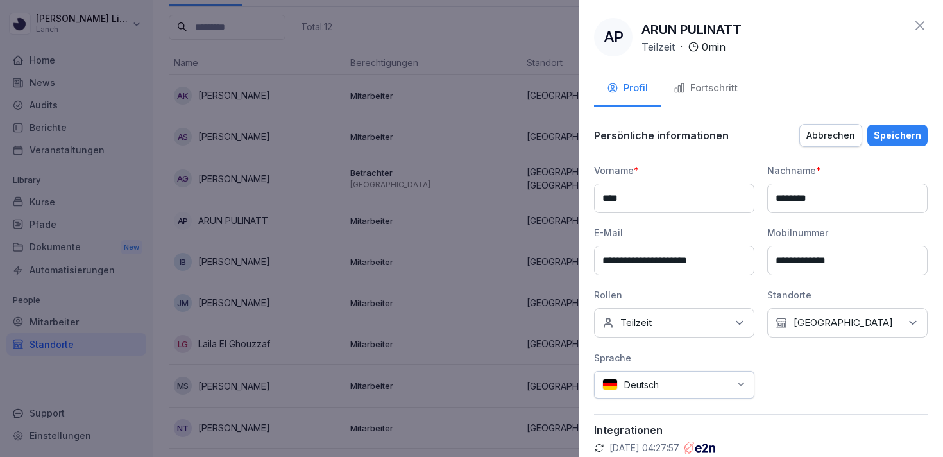
click at [930, 25] on div "**********" at bounding box center [761, 228] width 364 height 457
click at [927, 25] on icon at bounding box center [919, 25] width 15 height 15
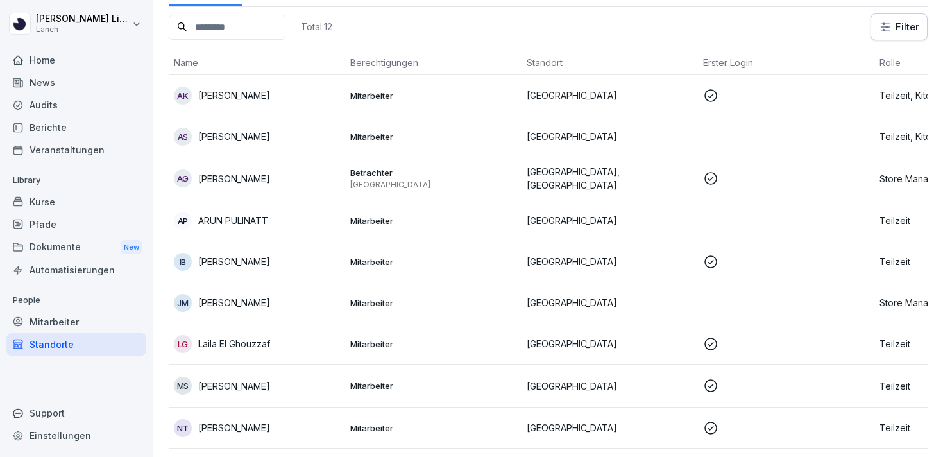
click at [73, 225] on div "Pfade" at bounding box center [76, 224] width 140 height 22
click at [246, 101] on p "[PERSON_NAME]" at bounding box center [234, 95] width 72 height 13
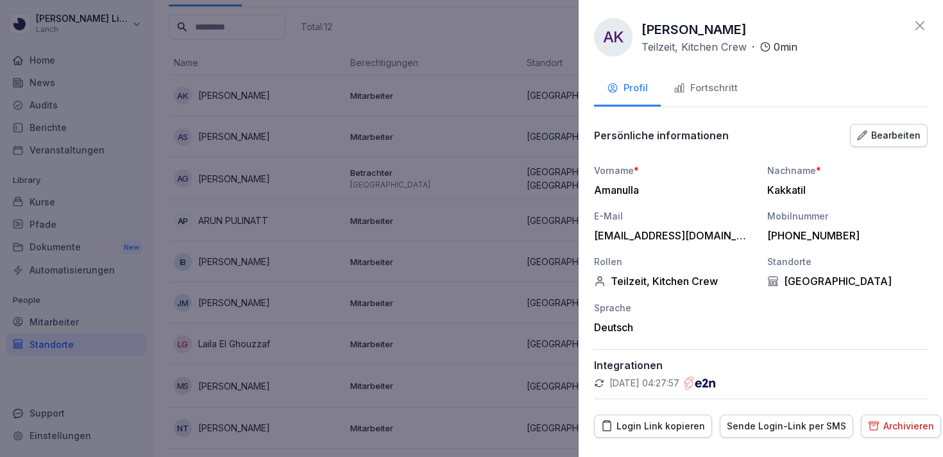
drag, startPoint x: 644, startPoint y: 33, endPoint x: 754, endPoint y: 25, distance: 110.0
click at [754, 25] on div "Amanulla Kakkatil Teilzeit, Kitchen Crew · 0 min" at bounding box center [720, 37] width 156 height 35
copy p "[PERSON_NAME]"
click at [403, 123] on div at bounding box center [471, 228] width 943 height 457
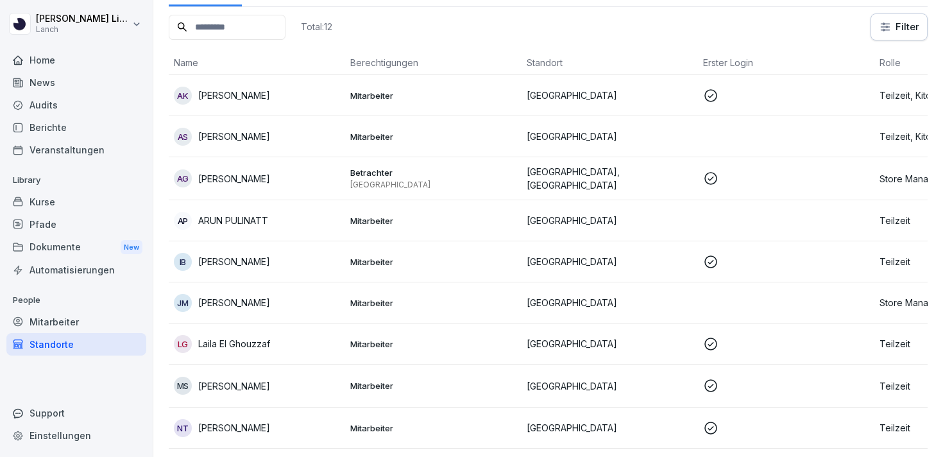
click at [375, 144] on td "Mitarbeiter" at bounding box center [433, 136] width 176 height 41
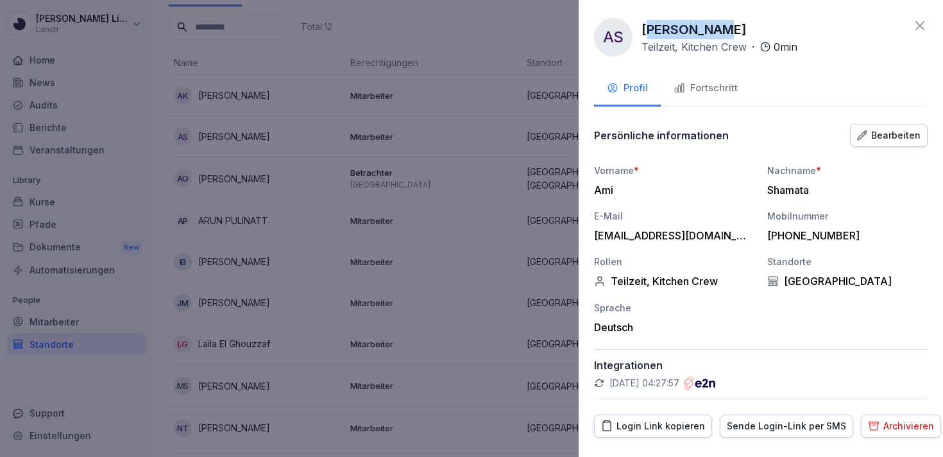
drag, startPoint x: 725, startPoint y: 29, endPoint x: 651, endPoint y: 20, distance: 74.3
click at [651, 20] on div "Ami Shamata Teilzeit, Kitchen Crew · 0 min" at bounding box center [720, 37] width 156 height 35
click at [651, 20] on p "[PERSON_NAME]" at bounding box center [694, 29] width 105 height 19
click at [646, 28] on p "[PERSON_NAME]" at bounding box center [694, 29] width 105 height 19
drag, startPoint x: 645, startPoint y: 30, endPoint x: 731, endPoint y: 28, distance: 86.6
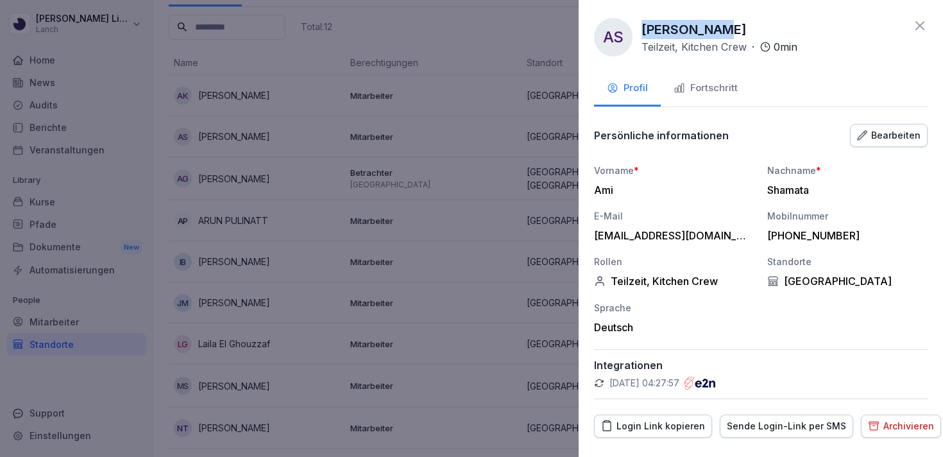
click at [731, 28] on div "Ami Shamata Teilzeit, Kitchen Crew · 0 min" at bounding box center [720, 37] width 156 height 35
copy p "[PERSON_NAME]"
click at [345, 130] on div at bounding box center [471, 228] width 943 height 457
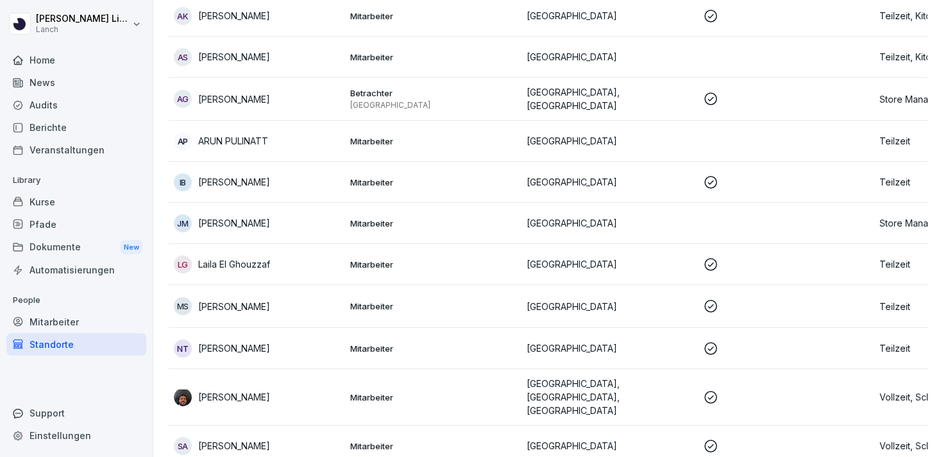
scroll to position [171, 0]
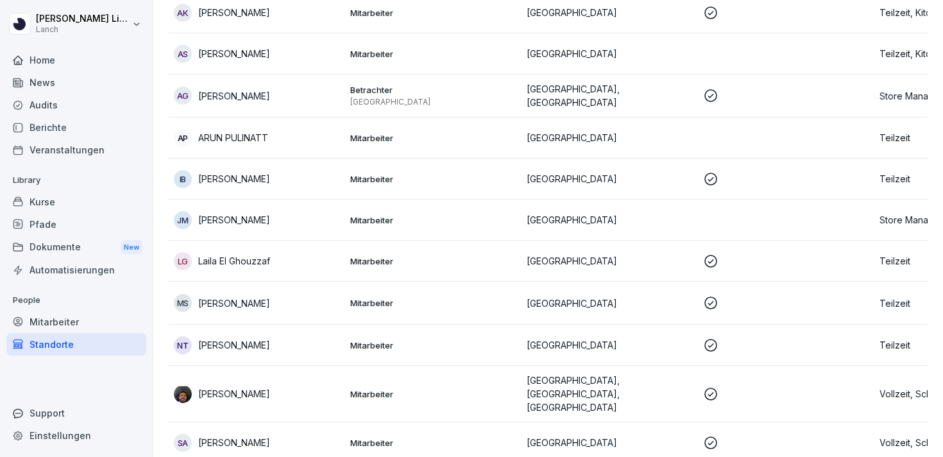
click at [380, 132] on p "Mitarbeiter" at bounding box center [433, 138] width 166 height 12
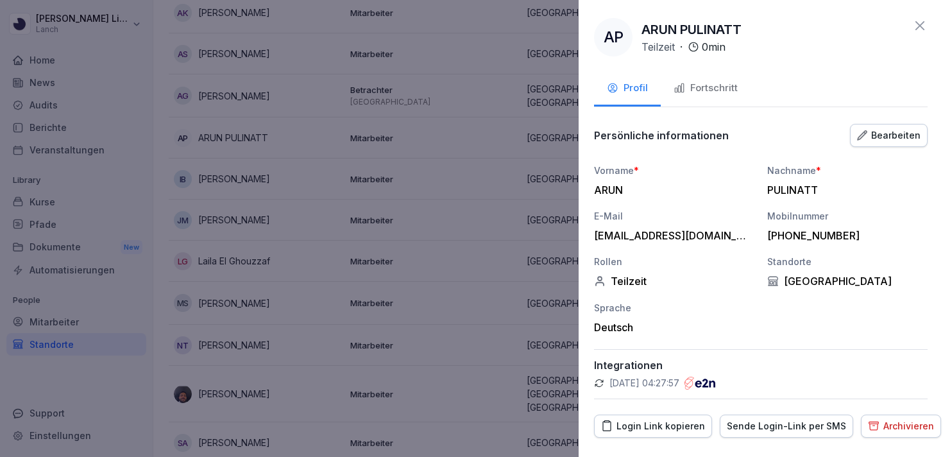
click at [665, 26] on p "ARUN PULINATT" at bounding box center [692, 29] width 100 height 19
copy p "ARUN"
click at [321, 212] on div at bounding box center [471, 228] width 943 height 457
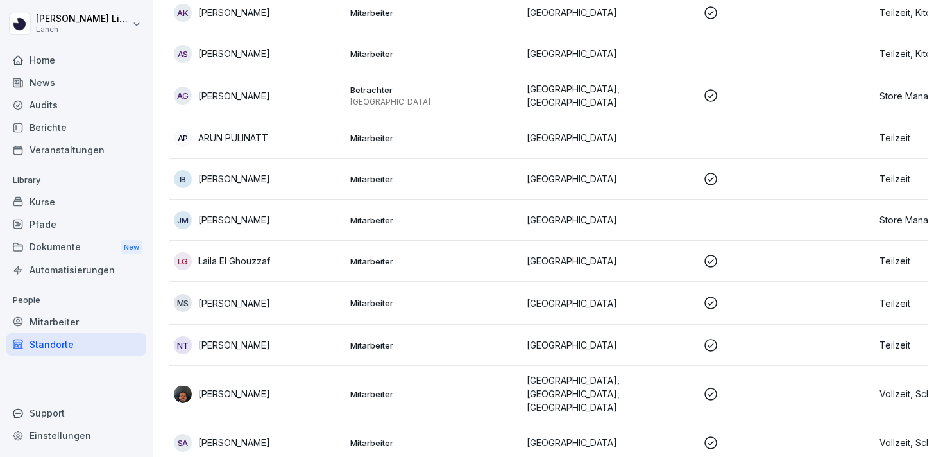
click at [223, 173] on p "[PERSON_NAME]" at bounding box center [234, 178] width 72 height 13
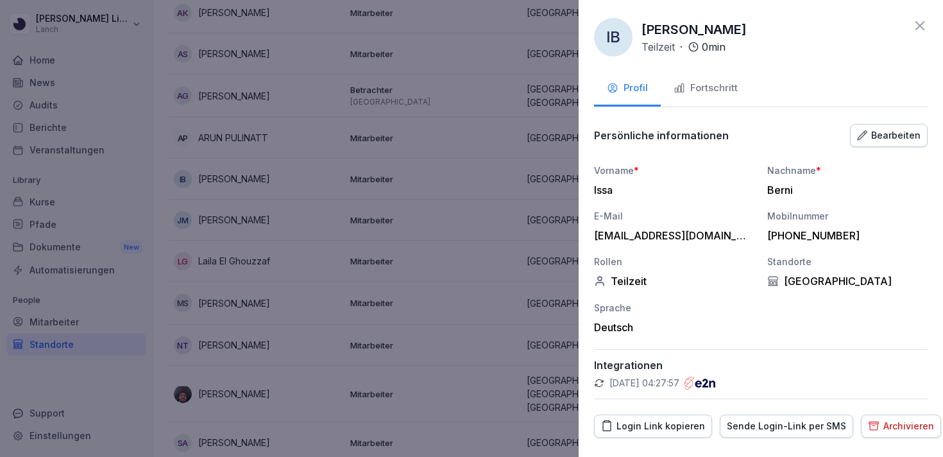
click at [646, 31] on p "[PERSON_NAME]" at bounding box center [694, 29] width 105 height 19
copy p "Issa"
click at [322, 132] on div at bounding box center [471, 228] width 943 height 457
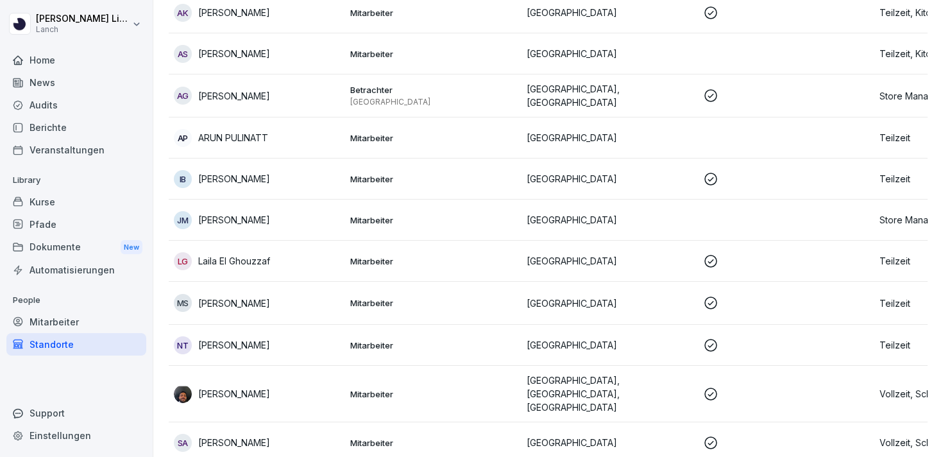
scroll to position [201, 0]
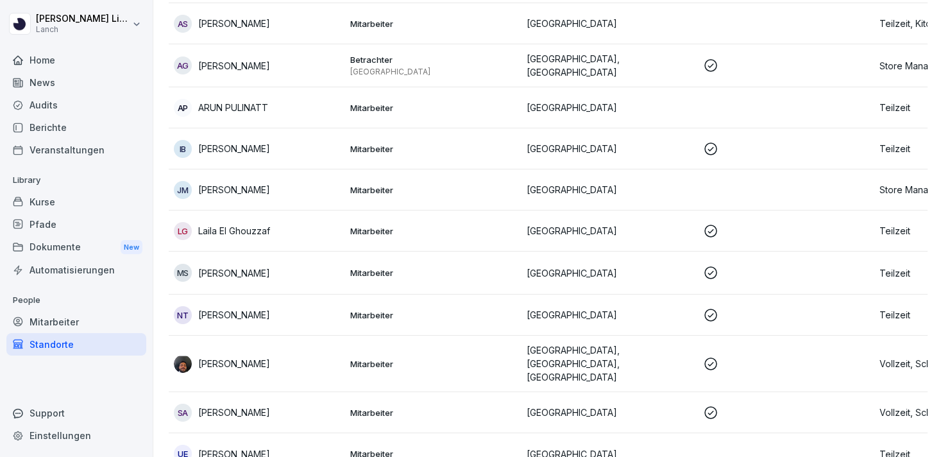
click at [336, 229] on div "LG Laila El Ghouzzaf" at bounding box center [257, 231] width 166 height 18
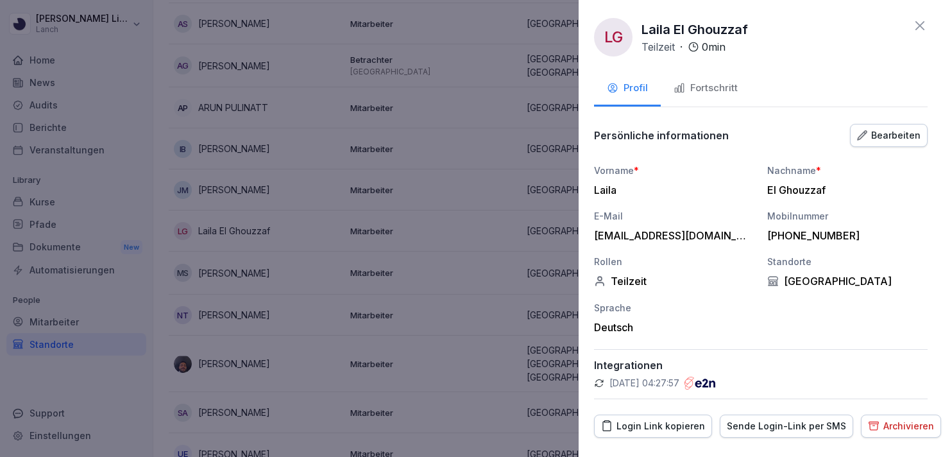
click at [657, 31] on p "Laila El Ghouzzaf" at bounding box center [695, 29] width 107 height 19
copy p "Laila"
click at [282, 171] on div at bounding box center [471, 228] width 943 height 457
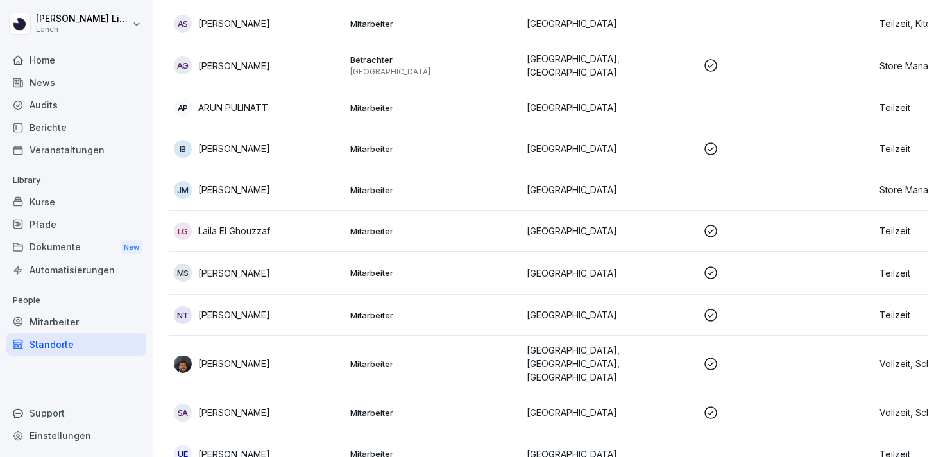
click at [270, 266] on p "[PERSON_NAME]" at bounding box center [234, 272] width 72 height 13
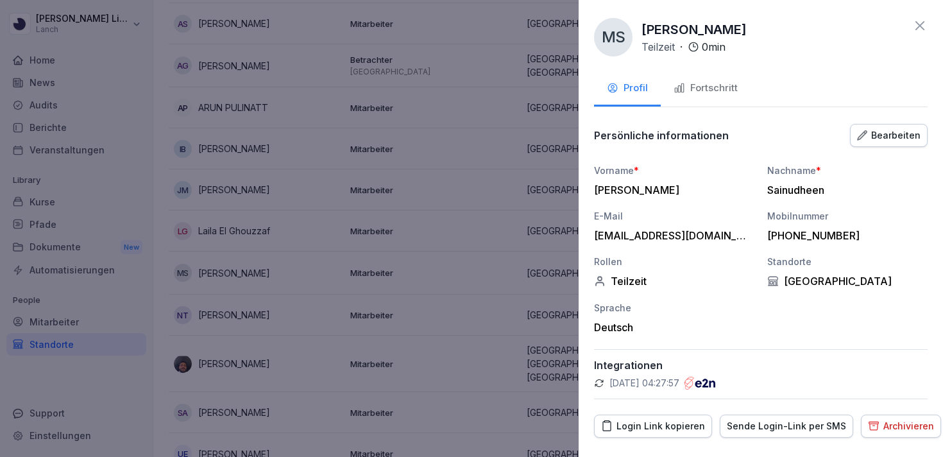
click at [654, 28] on p "[PERSON_NAME]" at bounding box center [694, 29] width 105 height 19
copy p "Mansoor"
click at [458, 375] on div at bounding box center [471, 228] width 943 height 457
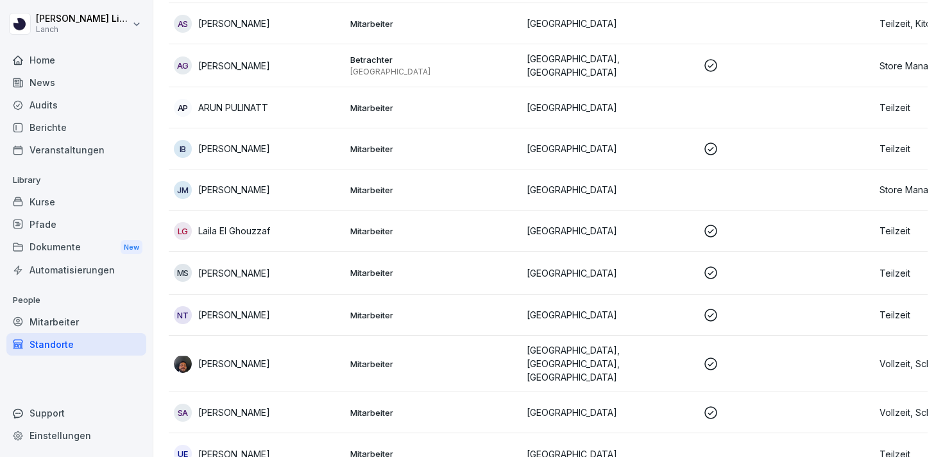
click at [255, 317] on p "[PERSON_NAME]" at bounding box center [234, 314] width 72 height 13
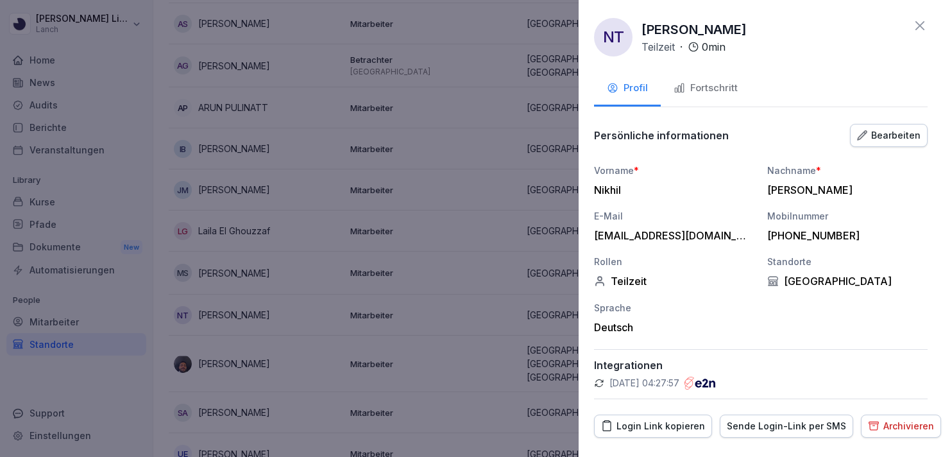
click at [651, 31] on p "[PERSON_NAME]" at bounding box center [694, 29] width 105 height 19
copy p "Nikhil"
click at [666, 31] on p "[PERSON_NAME]" at bounding box center [694, 29] width 105 height 19
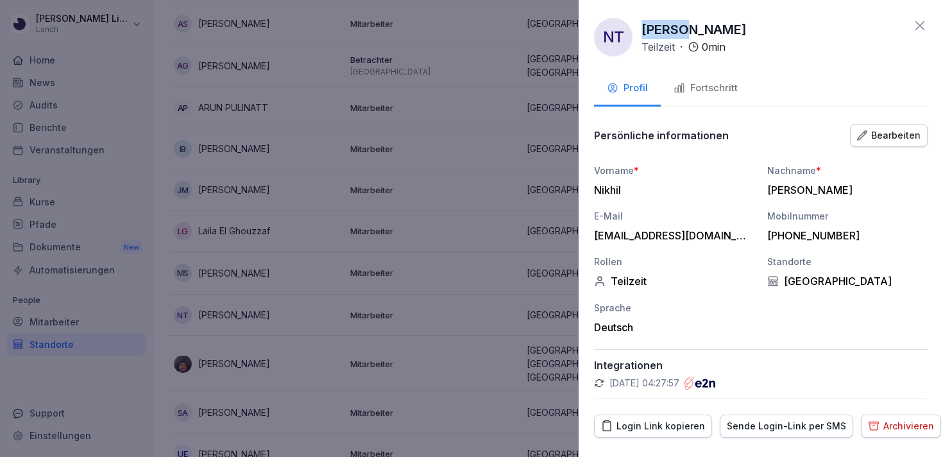
click at [281, 105] on div at bounding box center [471, 228] width 943 height 457
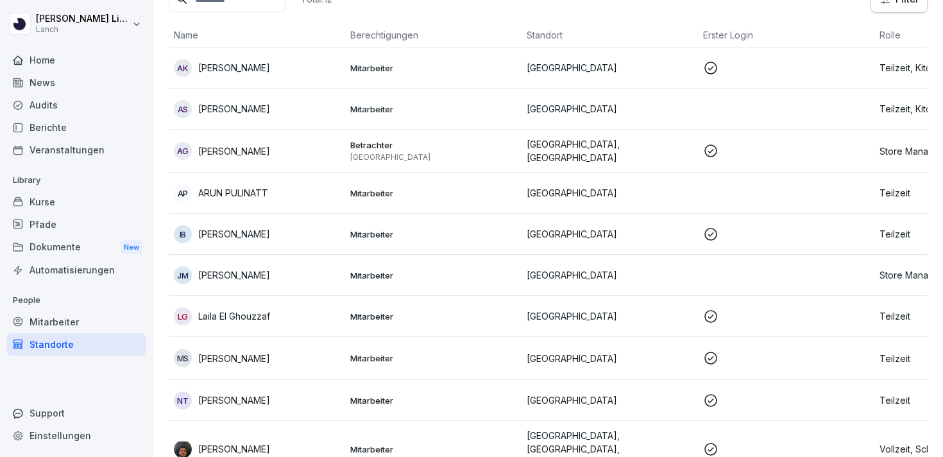
scroll to position [114, 0]
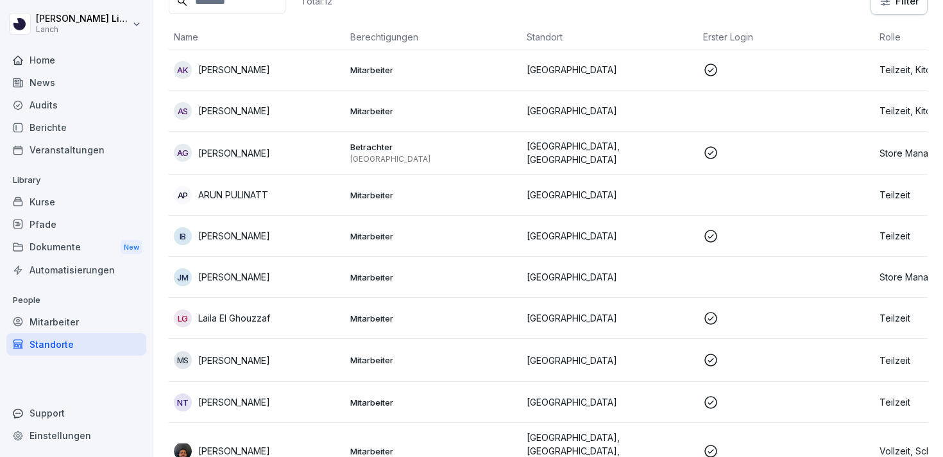
click at [264, 71] on p "[PERSON_NAME]" at bounding box center [234, 69] width 72 height 13
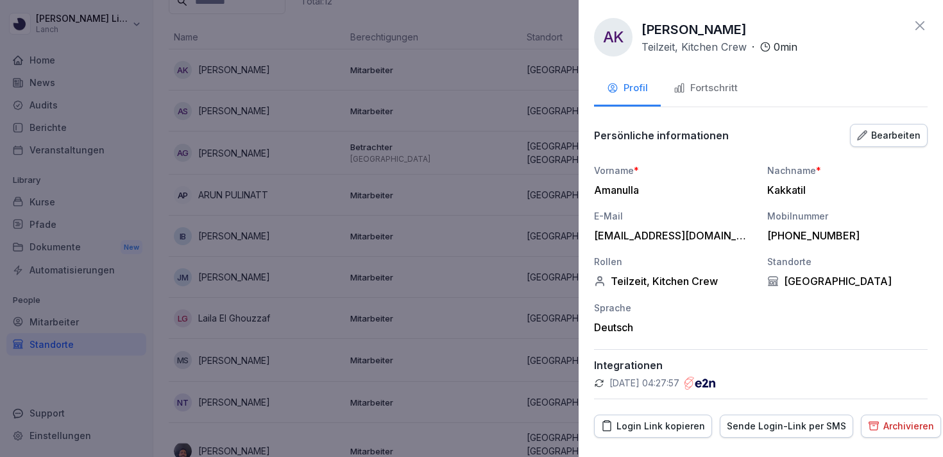
click at [675, 33] on p "[PERSON_NAME]" at bounding box center [694, 29] width 105 height 19
copy p "Amanulla"
click at [261, 104] on div at bounding box center [471, 228] width 943 height 457
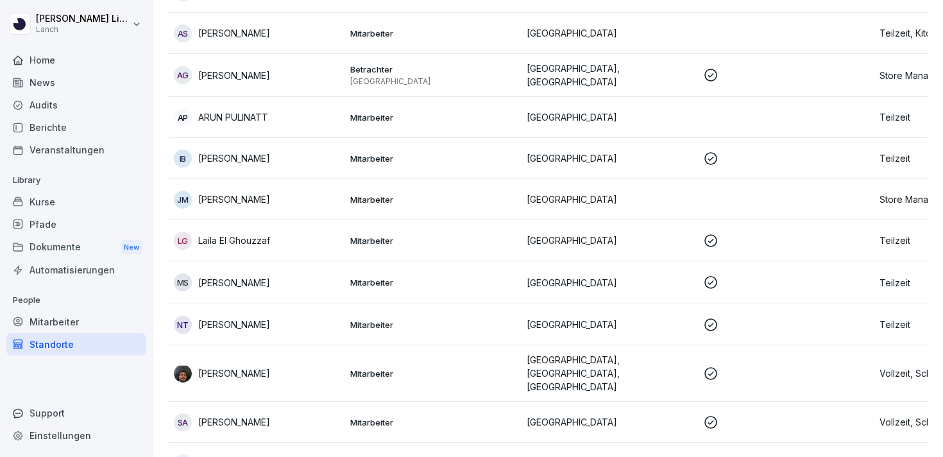
scroll to position [201, 0]
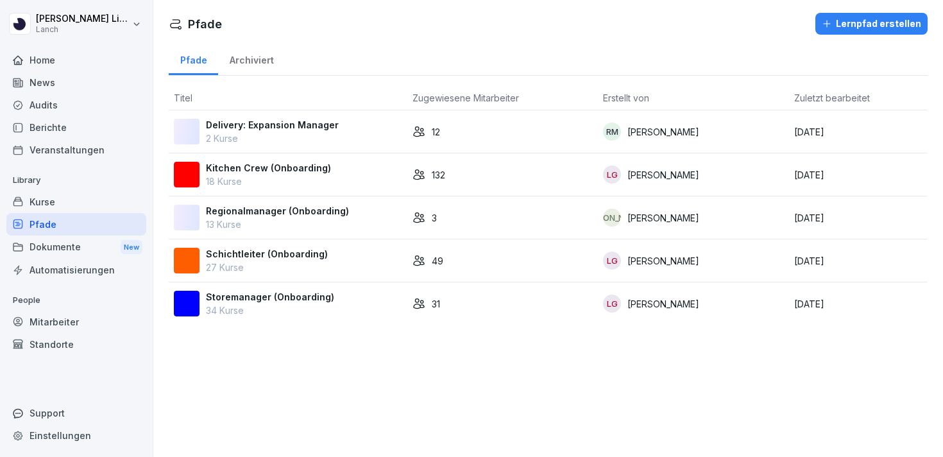
click at [342, 166] on div "Kitchen Crew (Onboarding) 18 Kurse" at bounding box center [288, 174] width 228 height 27
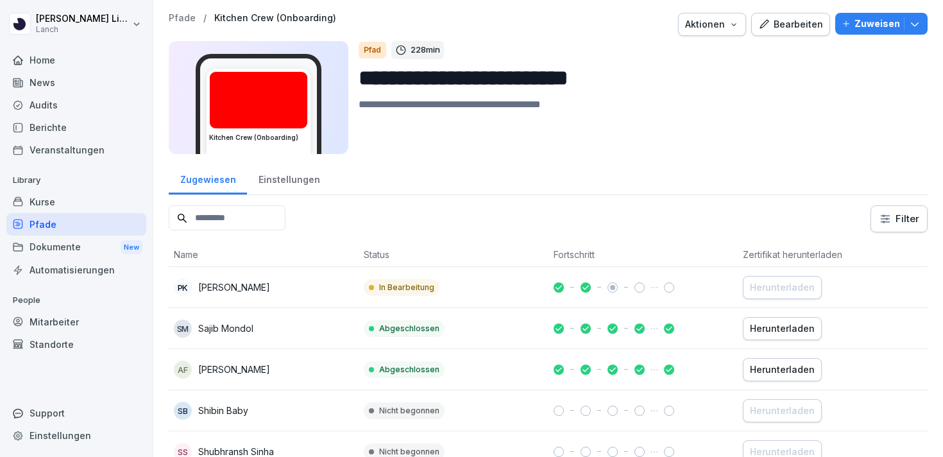
click at [920, 20] on icon "button" at bounding box center [914, 23] width 13 height 13
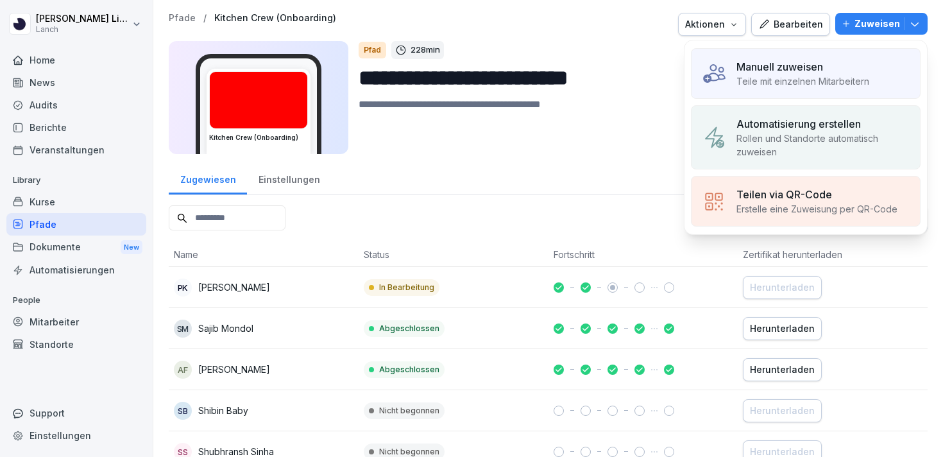
click at [820, 145] on p "Rollen und Standorte automatisch zuweisen" at bounding box center [823, 145] width 173 height 27
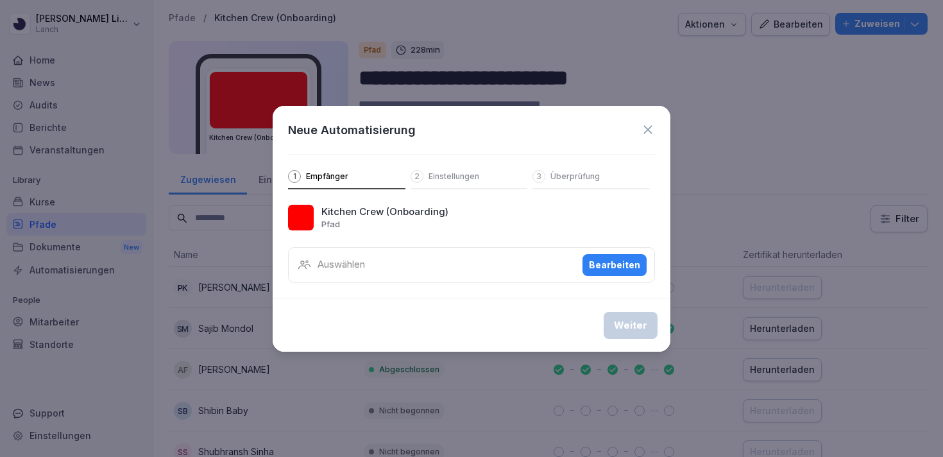
click at [375, 271] on div "Auswählen Bearbeiten" at bounding box center [471, 265] width 367 height 36
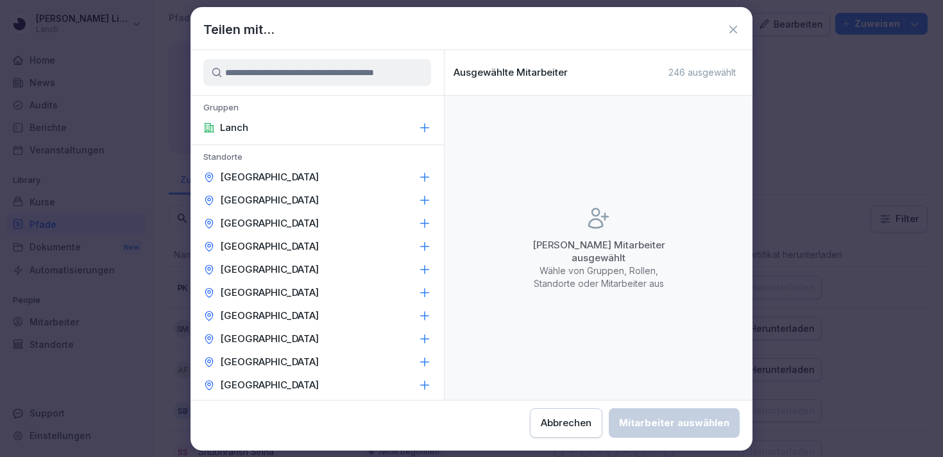
click at [425, 172] on icon at bounding box center [424, 177] width 13 height 13
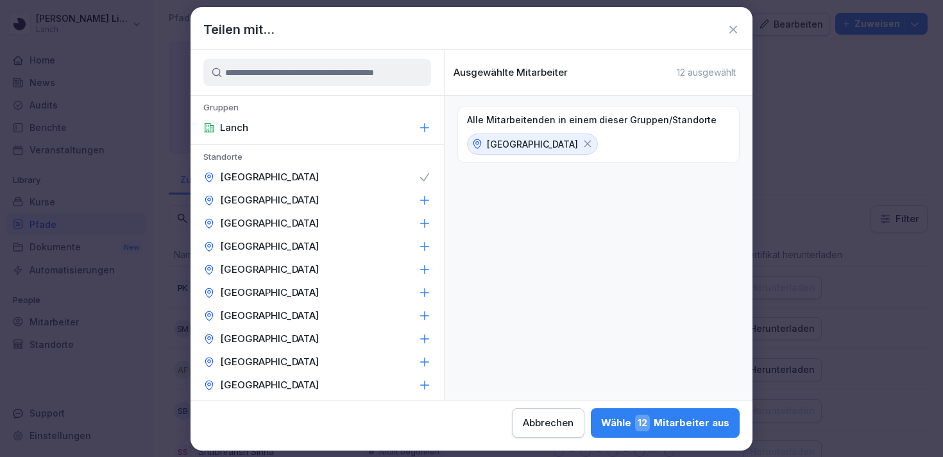
click at [425, 173] on icon at bounding box center [424, 177] width 13 height 13
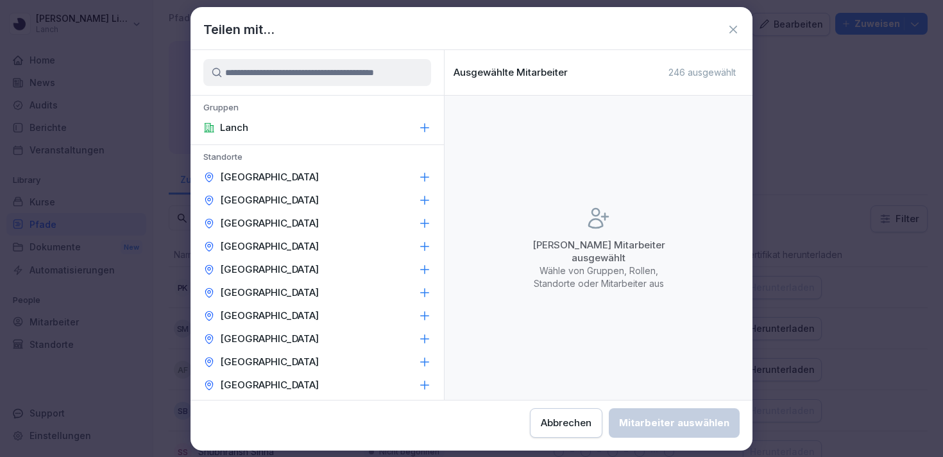
click at [733, 28] on icon at bounding box center [733, 29] width 13 height 13
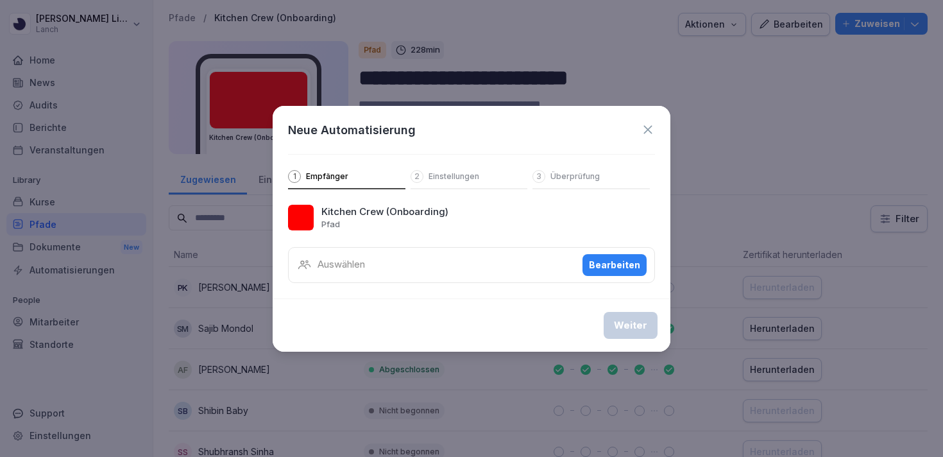
click at [451, 175] on p "Einstellungen" at bounding box center [454, 176] width 51 height 10
click at [647, 132] on icon at bounding box center [648, 130] width 14 height 14
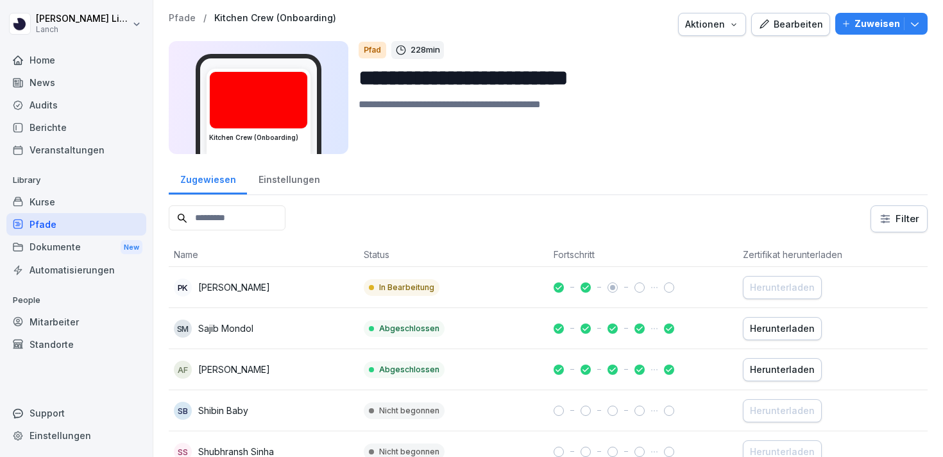
click at [880, 24] on p "Zuweisen" at bounding box center [878, 24] width 46 height 14
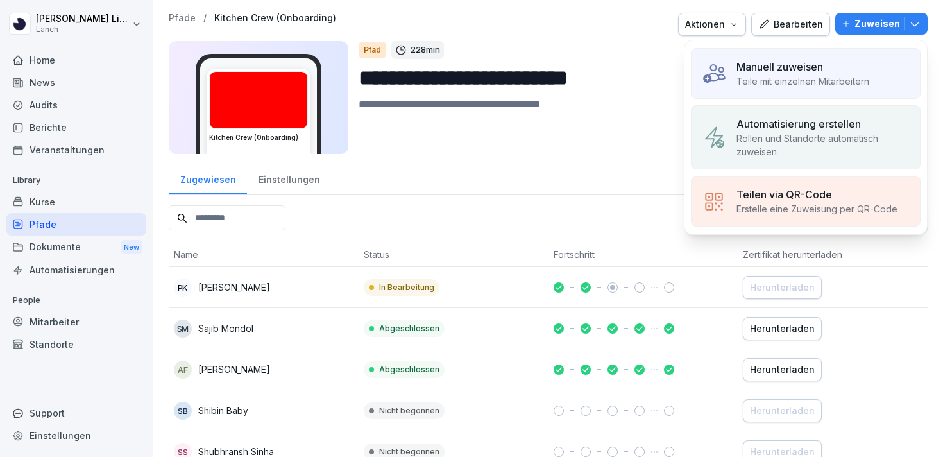
click at [807, 81] on p "Teile mit einzelnen Mitarbeitern" at bounding box center [803, 80] width 133 height 13
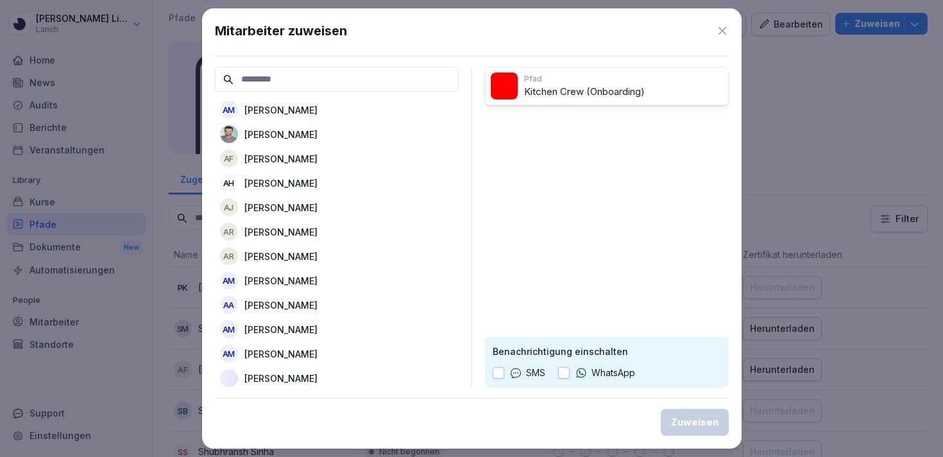
paste input "**********"
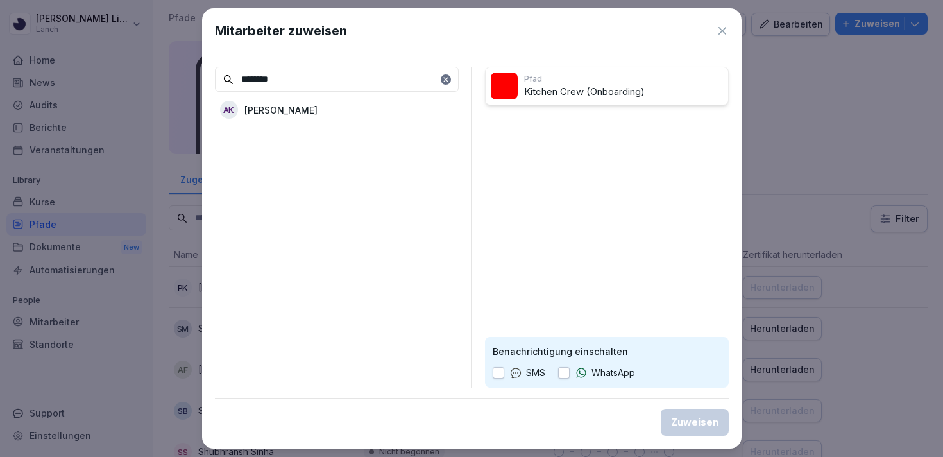
type input "********"
click at [318, 109] on p "[PERSON_NAME]" at bounding box center [280, 109] width 73 height 13
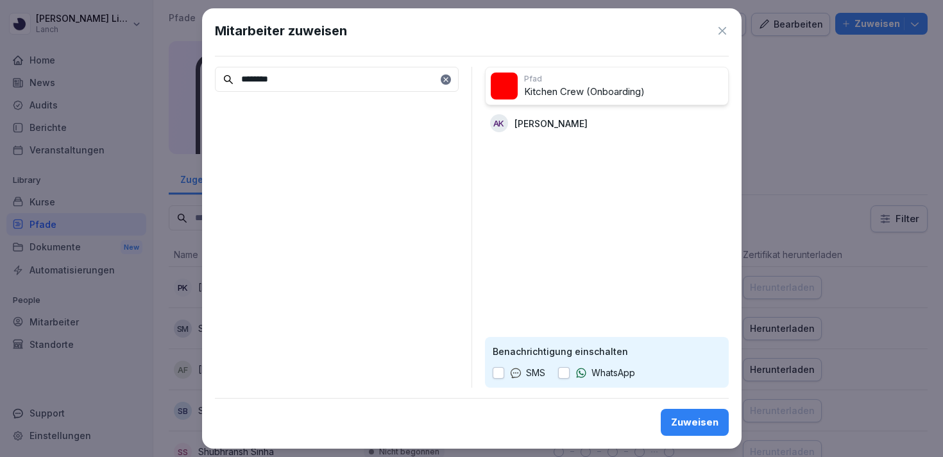
click at [448, 76] on icon at bounding box center [446, 80] width 8 height 8
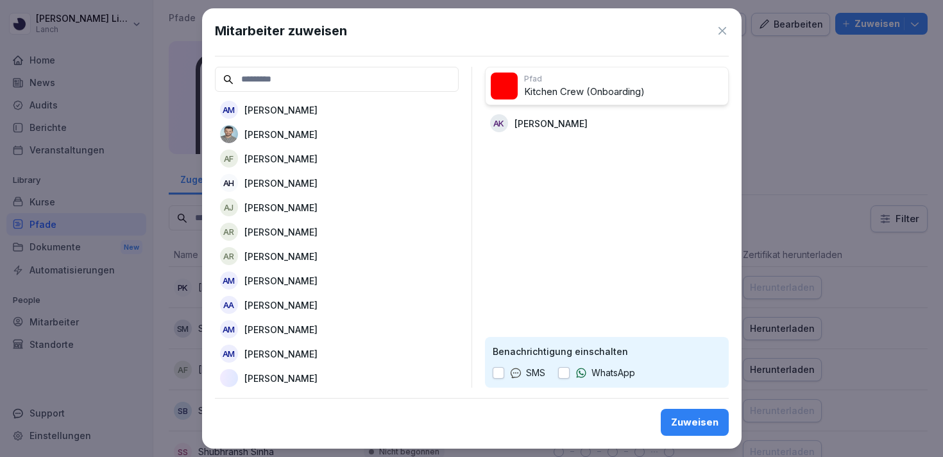
click at [332, 72] on input at bounding box center [337, 79] width 244 height 25
paste input "**********"
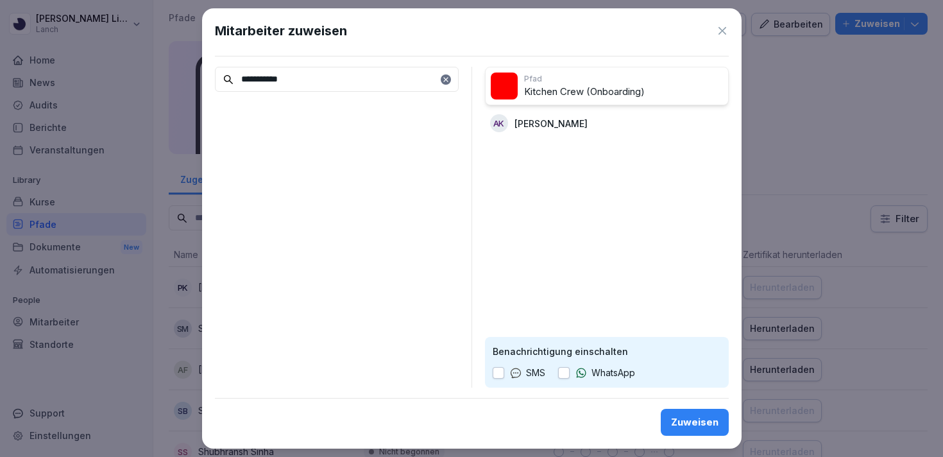
click at [277, 83] on input "**********" at bounding box center [337, 79] width 244 height 25
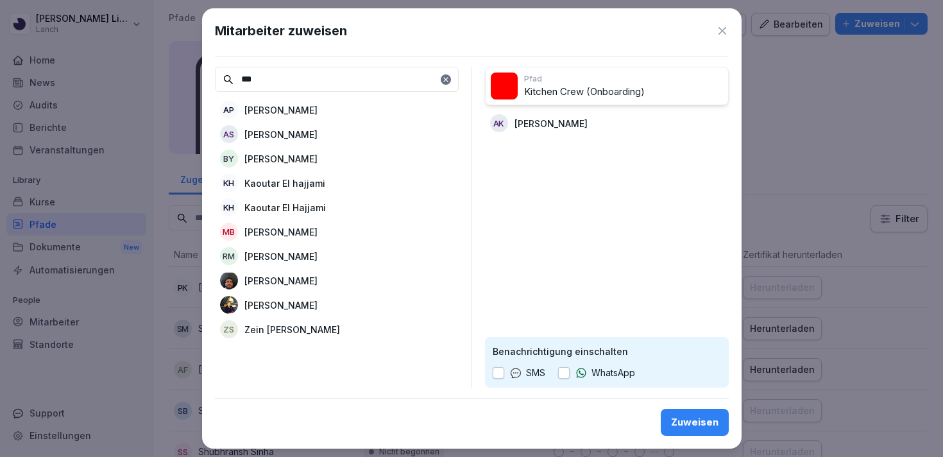
click at [282, 137] on p "[PERSON_NAME]" at bounding box center [280, 134] width 73 height 13
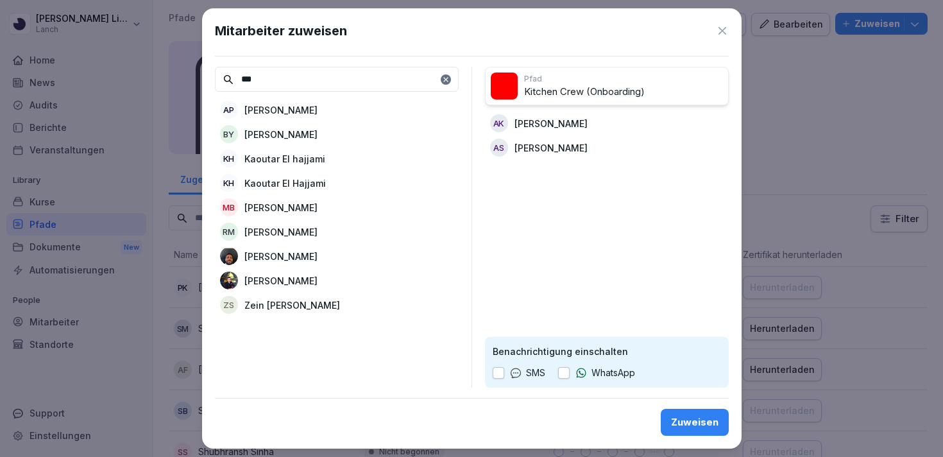
click at [308, 80] on input "***" at bounding box center [337, 79] width 244 height 25
paste input "*"
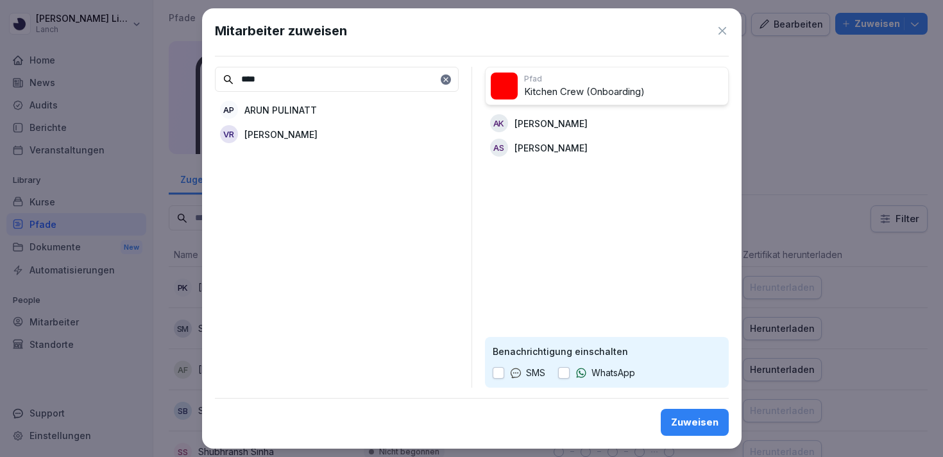
click at [313, 114] on p "ARUN PULINATT" at bounding box center [280, 109] width 72 height 13
click at [250, 84] on input "****" at bounding box center [337, 79] width 244 height 25
paste input
click at [337, 110] on div "IB [PERSON_NAME]" at bounding box center [337, 109] width 244 height 23
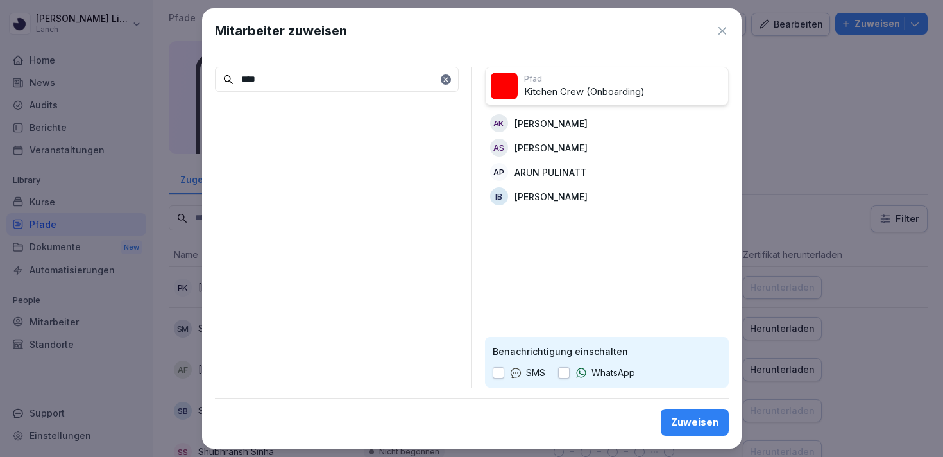
click at [327, 76] on input "****" at bounding box center [337, 79] width 244 height 25
paste input "*"
click at [297, 112] on p "Laila El Ghouzzaf" at bounding box center [283, 109] width 79 height 13
click at [298, 85] on input "*****" at bounding box center [337, 79] width 244 height 25
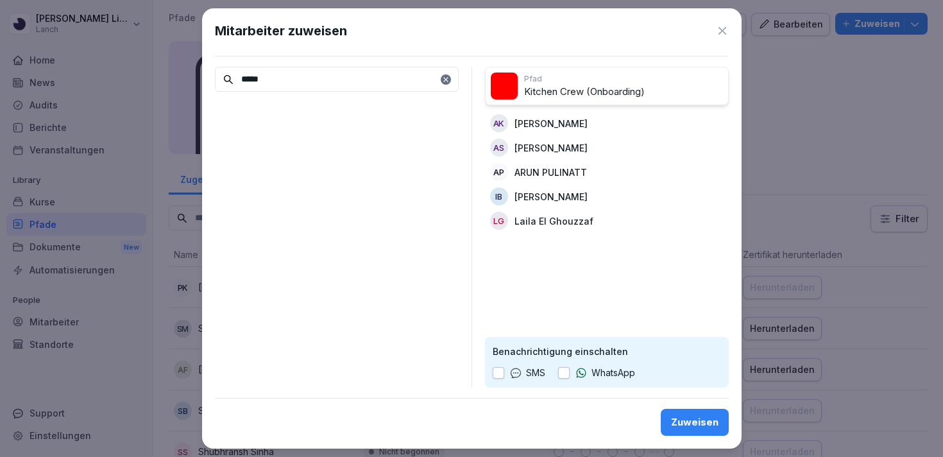
click at [298, 85] on input "*****" at bounding box center [337, 79] width 244 height 25
paste input "**"
click at [301, 130] on p "[PERSON_NAME]" at bounding box center [280, 134] width 73 height 13
click at [259, 86] on input "*******" at bounding box center [337, 79] width 244 height 25
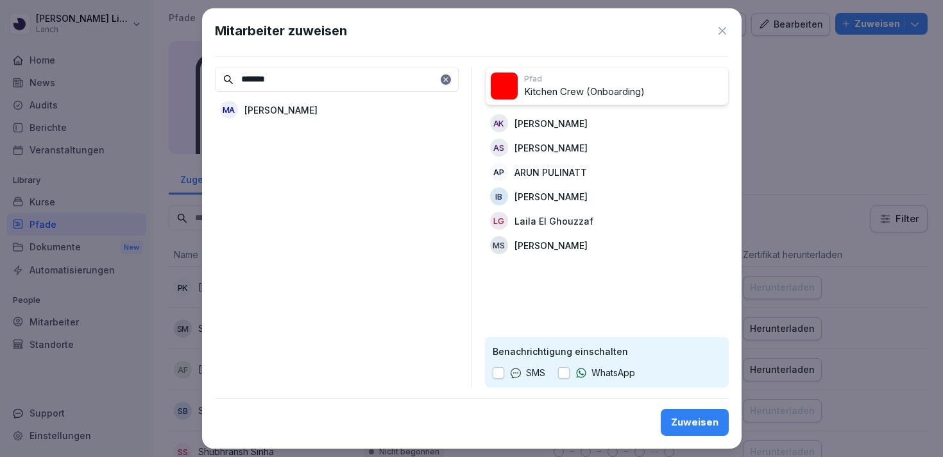
paste input
type input "******"
click at [297, 132] on p "[PERSON_NAME]" at bounding box center [280, 134] width 73 height 13
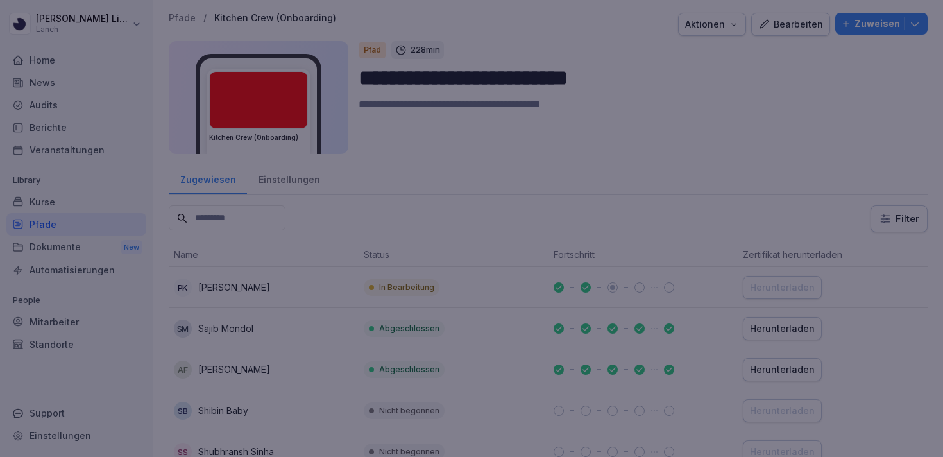
click at [189, 226] on div at bounding box center [471, 228] width 943 height 457
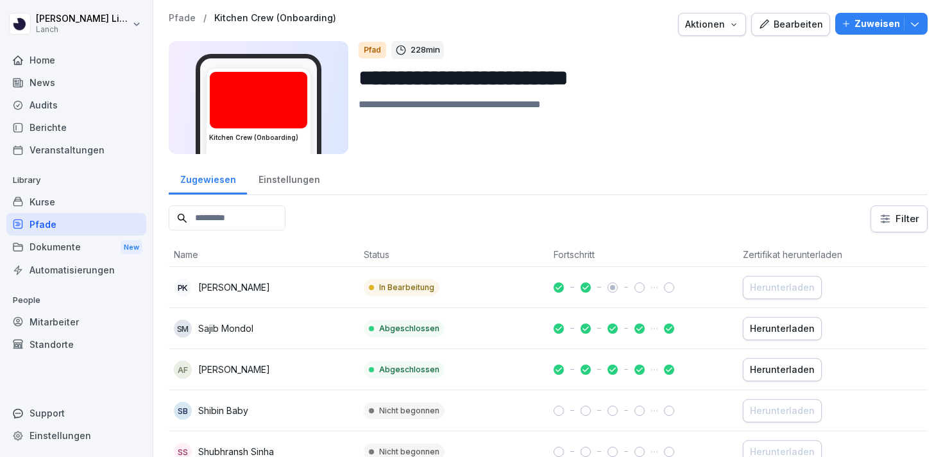
click at [874, 31] on button "Zuweisen" at bounding box center [881, 24] width 92 height 22
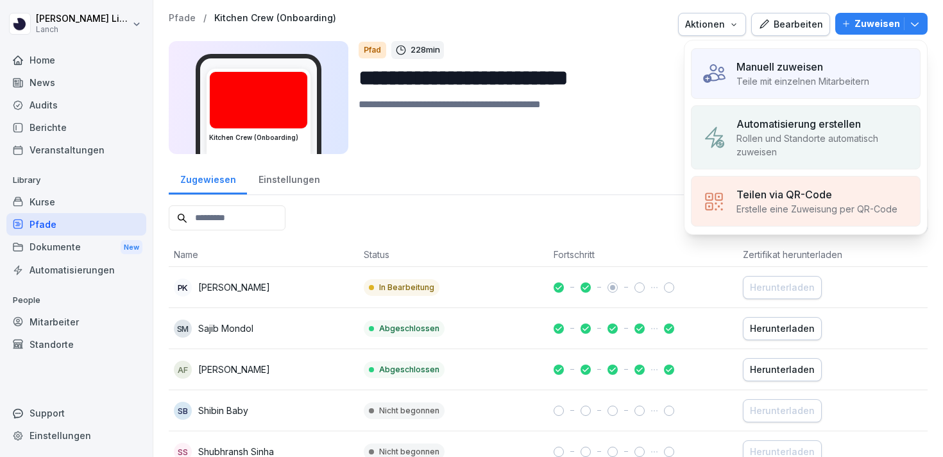
click at [810, 92] on div "Manuell zuweisen Teile mit einzelnen Mitarbeitern" at bounding box center [806, 73] width 230 height 51
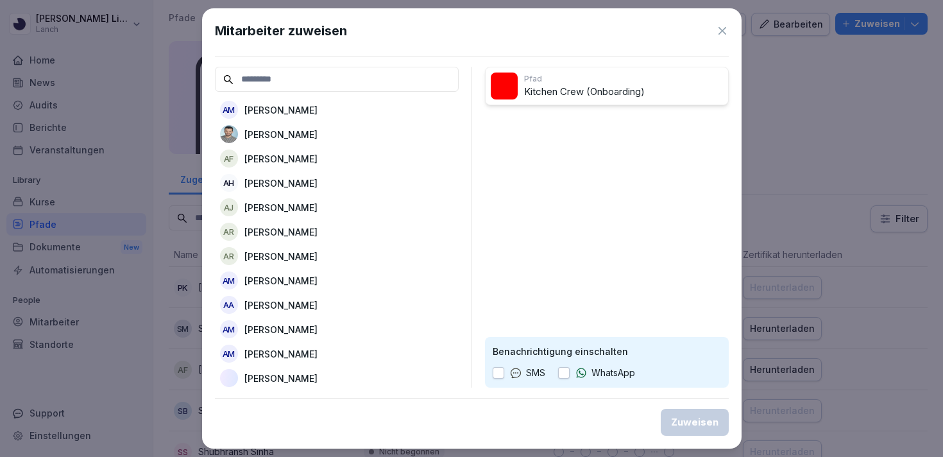
paste input "******"
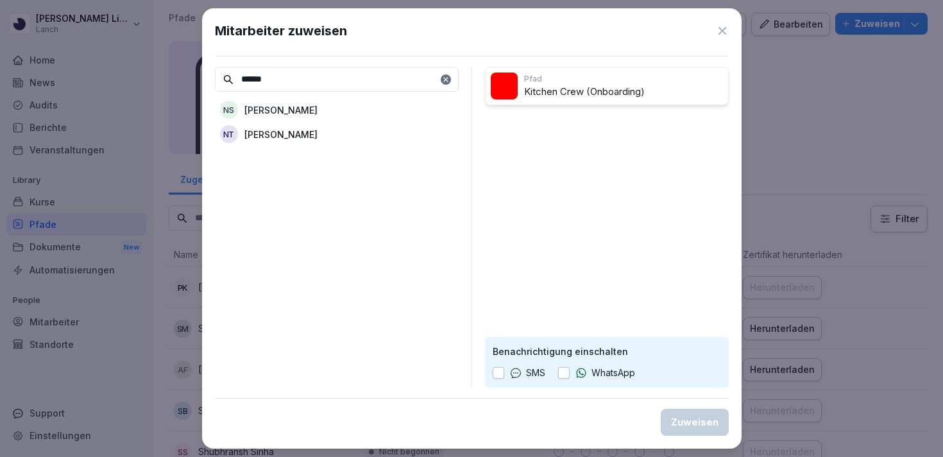
click at [305, 135] on div "NT [PERSON_NAME]" at bounding box center [337, 134] width 244 height 23
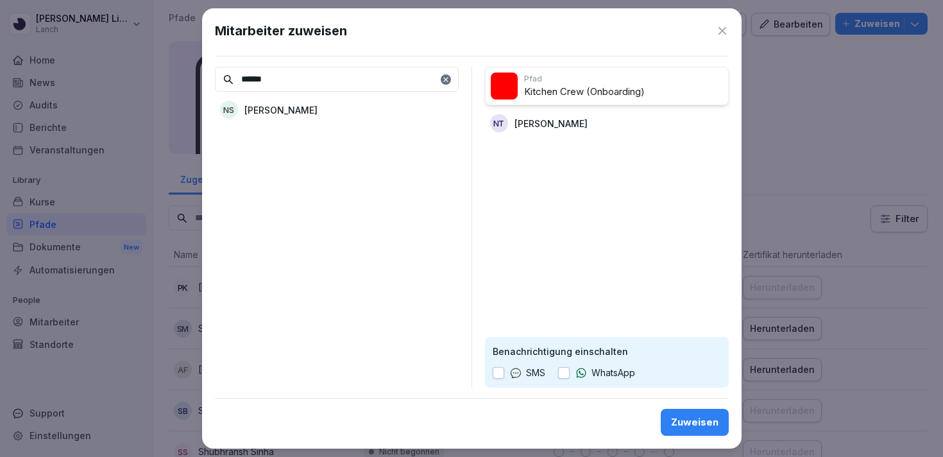
click at [317, 87] on input "******" at bounding box center [337, 79] width 244 height 25
paste input "**"
click at [293, 107] on p "[PERSON_NAME]" at bounding box center [280, 109] width 73 height 13
click at [253, 76] on input "********" at bounding box center [337, 79] width 244 height 25
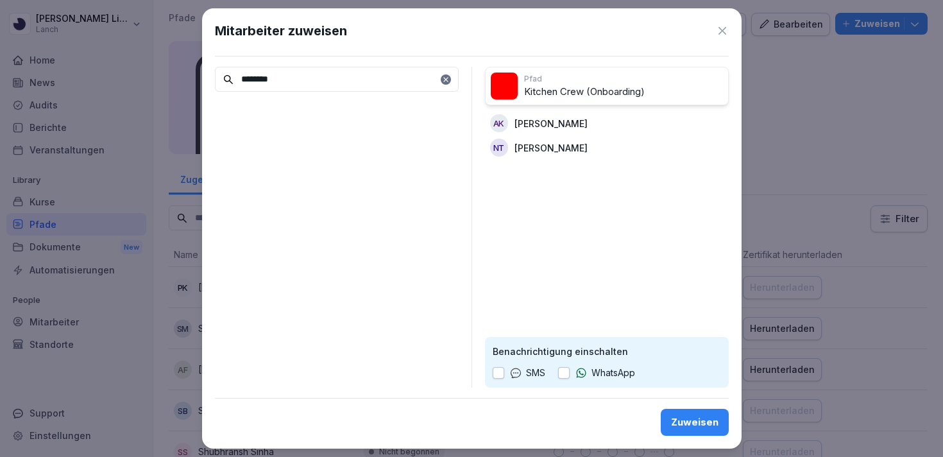
click at [253, 76] on input "********" at bounding box center [337, 79] width 244 height 25
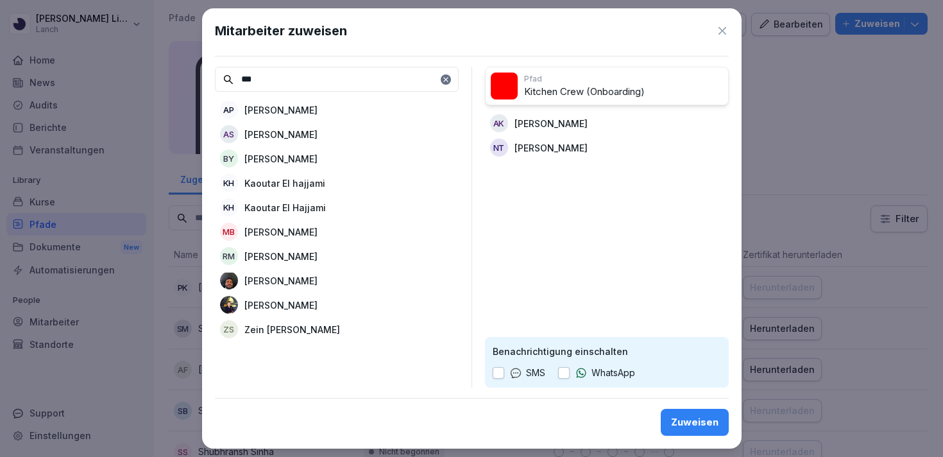
click at [278, 128] on p "[PERSON_NAME]" at bounding box center [280, 134] width 73 height 13
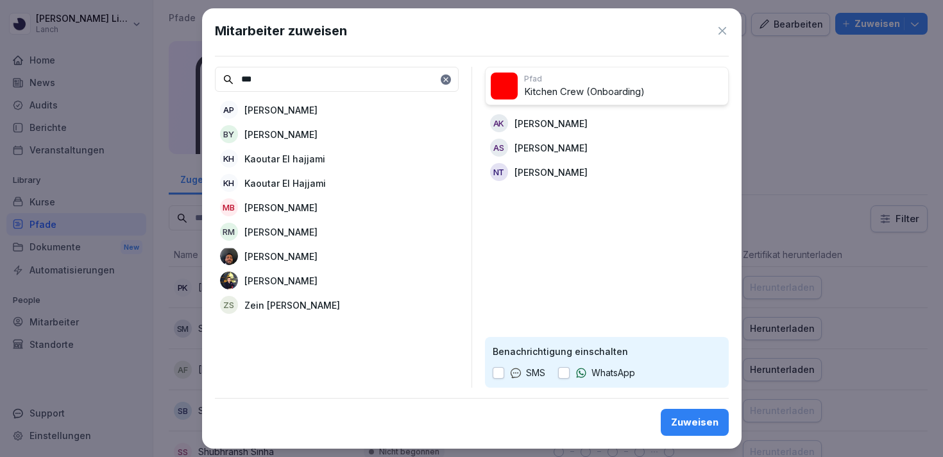
click at [253, 74] on input "***" at bounding box center [337, 79] width 244 height 25
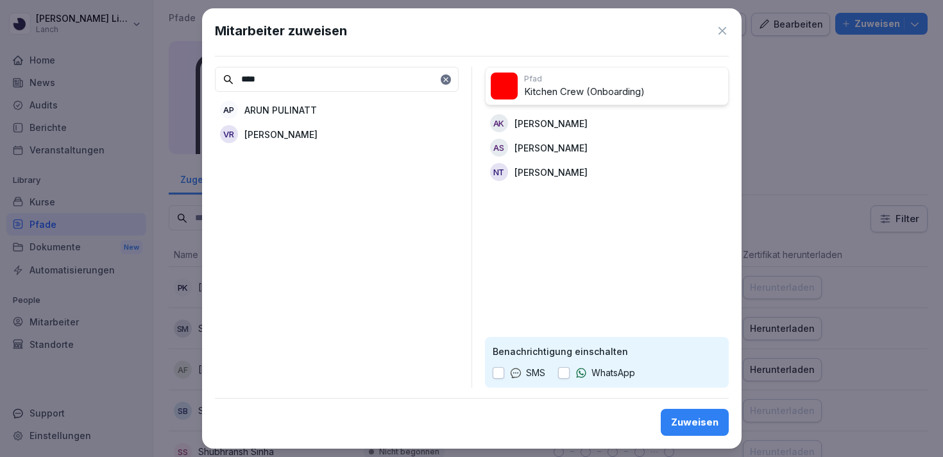
click at [271, 112] on p "ARUN PULINATT" at bounding box center [280, 109] width 72 height 13
click at [250, 88] on input "****" at bounding box center [337, 79] width 244 height 25
click at [283, 119] on div "LG Laila El Ghouzzaf" at bounding box center [337, 109] width 244 height 23
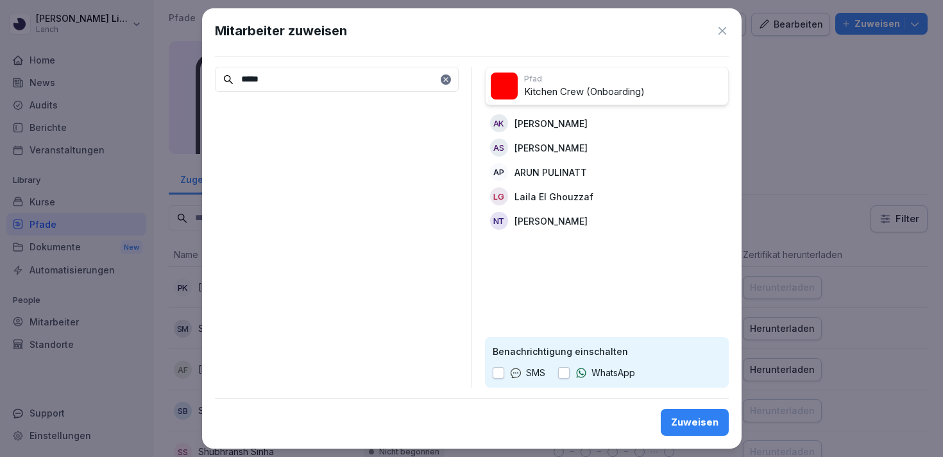
click at [247, 82] on input "*****" at bounding box center [337, 79] width 244 height 25
click at [264, 125] on div "MS [PERSON_NAME]" at bounding box center [337, 134] width 244 height 23
click at [260, 72] on input "******" at bounding box center [337, 79] width 244 height 25
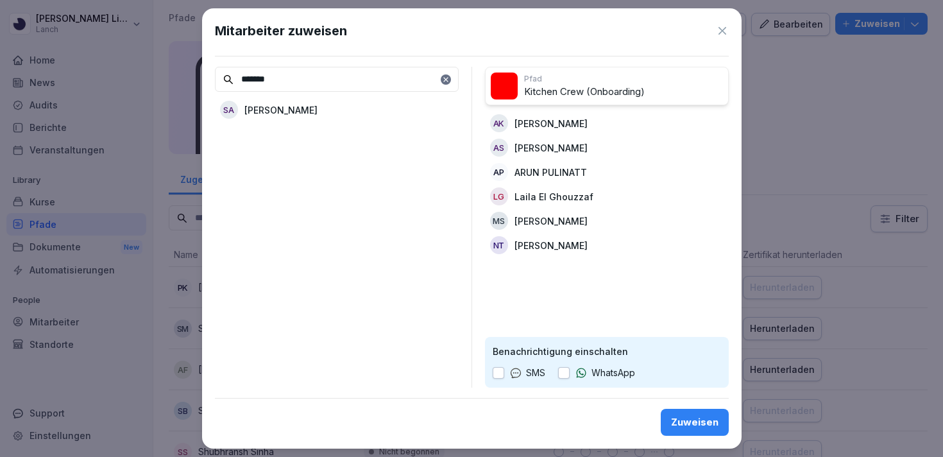
click at [261, 107] on p "[PERSON_NAME]" at bounding box center [280, 109] width 73 height 13
click at [259, 76] on input "*******" at bounding box center [337, 79] width 244 height 25
type input "***"
click at [268, 107] on p "[PERSON_NAME]" at bounding box center [280, 109] width 73 height 13
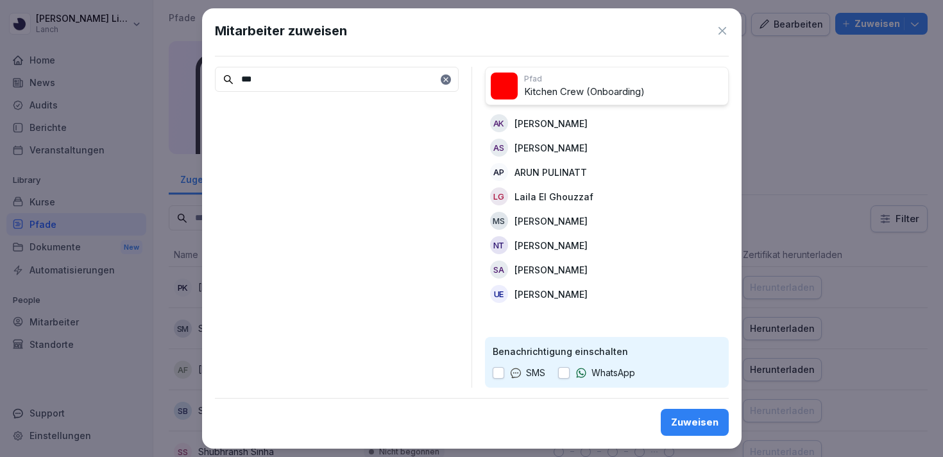
click at [498, 373] on button "button" at bounding box center [499, 373] width 12 height 12
click at [682, 421] on div "Zuweisen" at bounding box center [694, 422] width 47 height 14
